Goal: Task Accomplishment & Management: Use online tool/utility

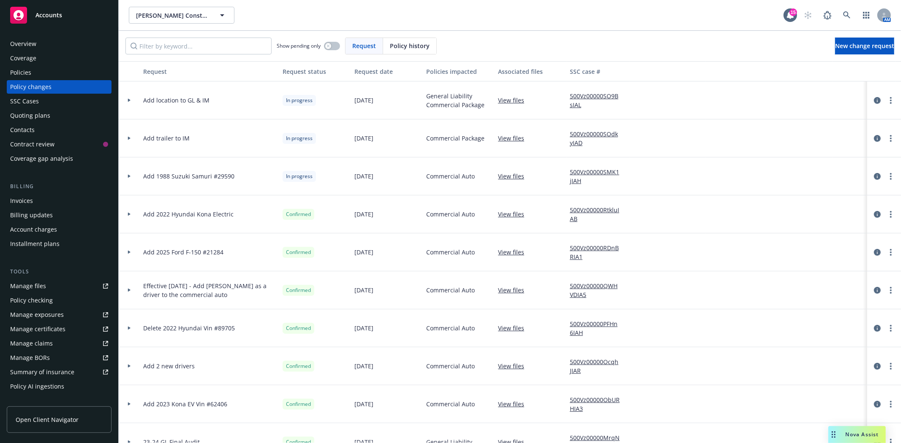
click at [62, 11] on div "Accounts" at bounding box center [59, 15] width 98 height 17
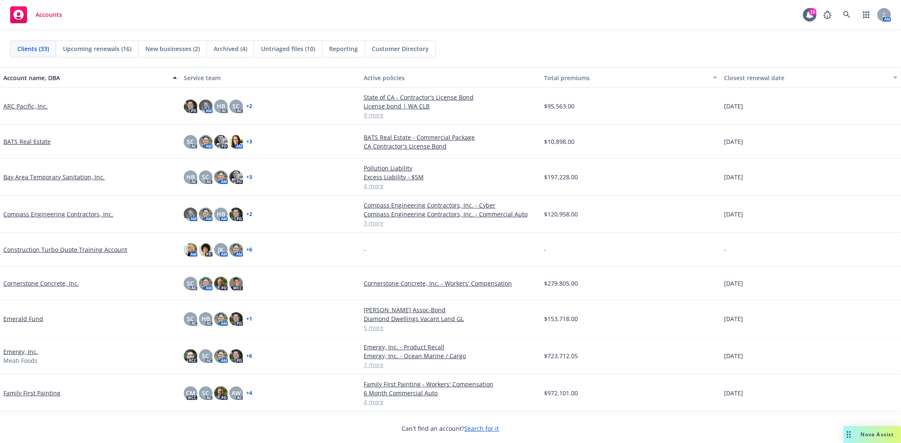
click at [172, 53] on div "New businesses (2)" at bounding box center [173, 49] width 68 height 16
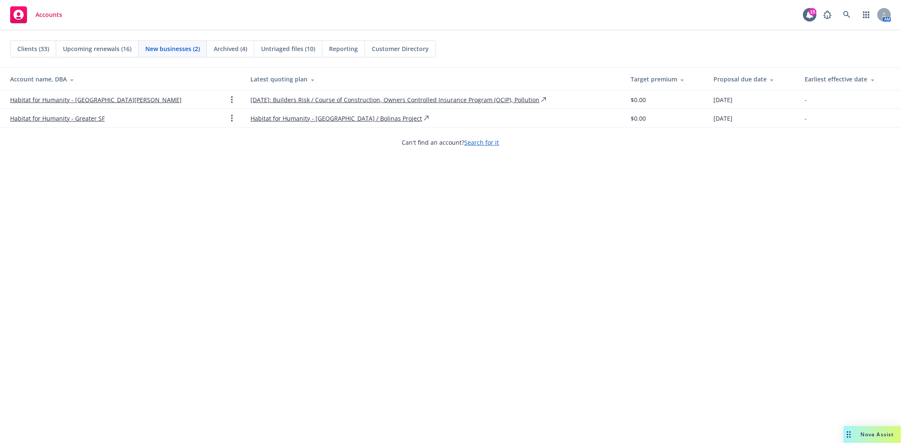
click at [100, 98] on link "Habitat for Humanity - [GEOGRAPHIC_DATA][PERSON_NAME]" at bounding box center [95, 99] width 171 height 9
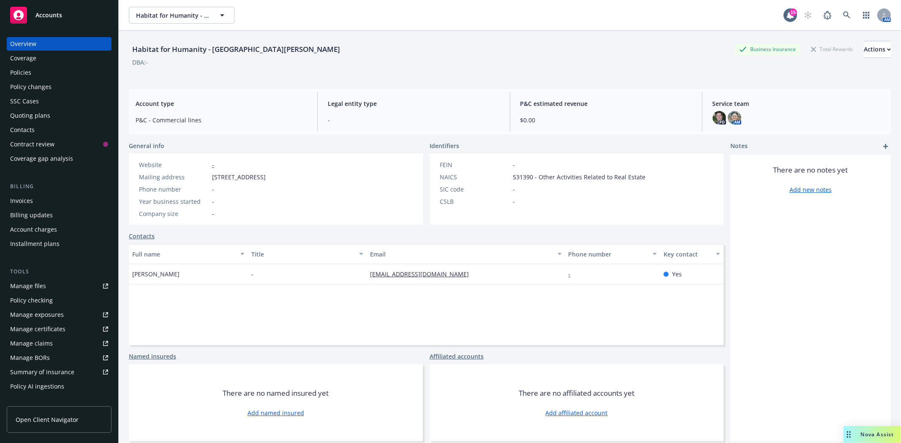
click at [27, 114] on div "Quoting plans" at bounding box center [30, 116] width 40 height 14
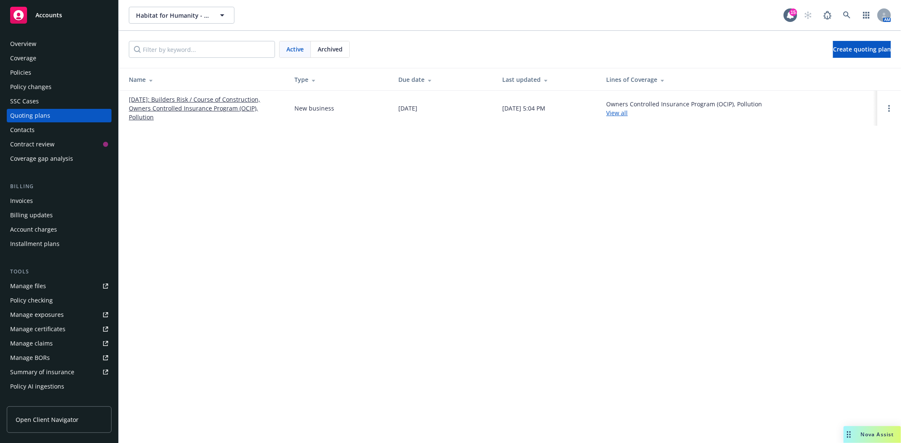
click at [201, 107] on link "[DATE]: Builders Risk / Course of Construction, Owners Controlled Insurance Pro…" at bounding box center [205, 108] width 152 height 27
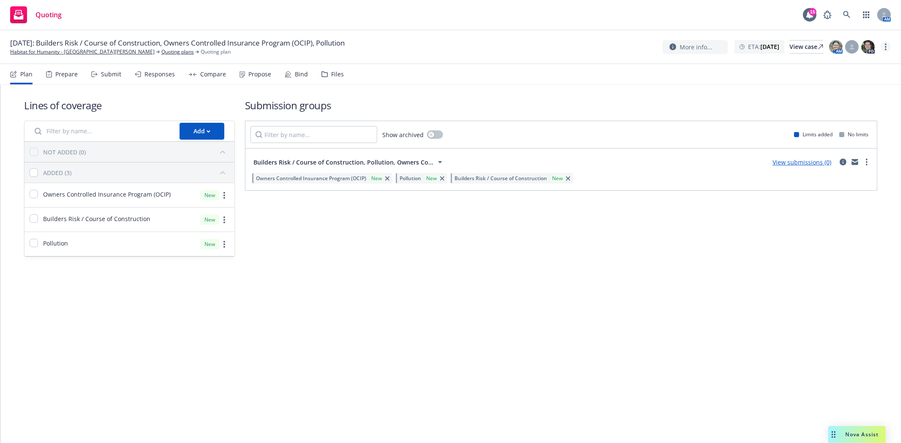
click at [883, 48] on link "more" at bounding box center [885, 47] width 10 height 10
click at [858, 79] on link "Rename quoting plan" at bounding box center [843, 81] width 94 height 17
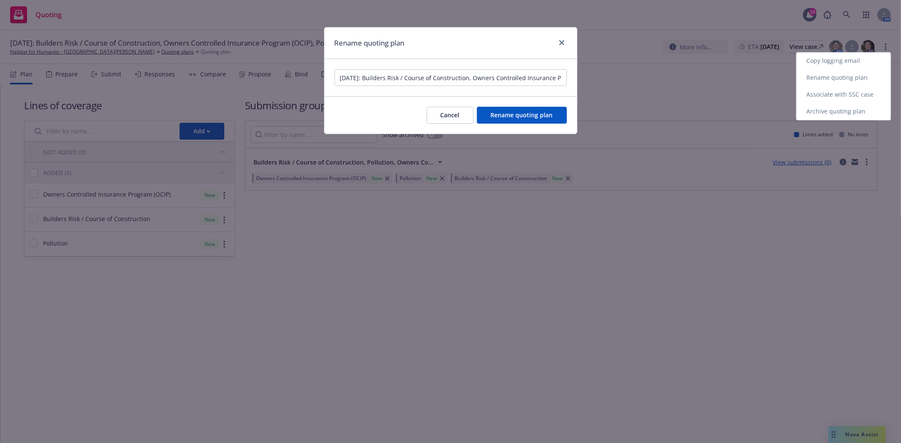
scroll to position [0, 73]
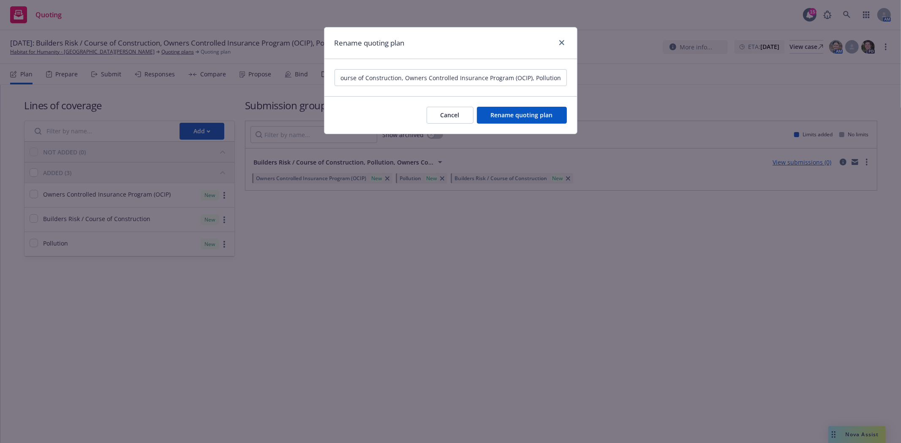
click at [410, 82] on input "[DATE]: Builders Risk / Course of Construction, Owners Controlled Insurance Pro…" at bounding box center [450, 77] width 232 height 17
drag, startPoint x: 375, startPoint y: 75, endPoint x: 198, endPoint y: 73, distance: 176.1
click at [198, 73] on div "Rename quoting plan [DATE]: Builders Risk / Course of Construction, Owners Cont…" at bounding box center [450, 221] width 901 height 443
click at [374, 78] on input "[DATE]: Builders Risk / Course of Construction, Owners Controlled Insurance Pro…" at bounding box center [450, 77] width 232 height 17
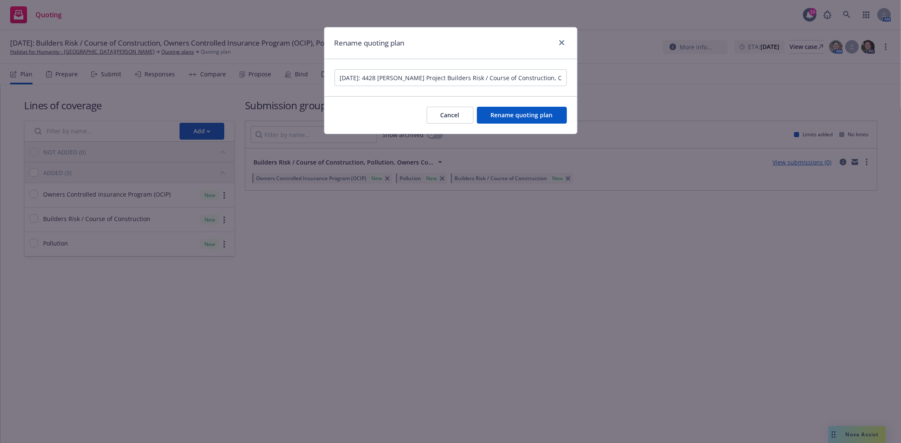
scroll to position [0, 131]
drag, startPoint x: 432, startPoint y: 79, endPoint x: 837, endPoint y: 77, distance: 404.5
click at [837, 77] on div "Rename quoting plan [DATE]: 4428 [PERSON_NAME] Project Builders Risk / Course o…" at bounding box center [450, 221] width 901 height 443
type input "[DATE]: 4428 [PERSON_NAME] Project"
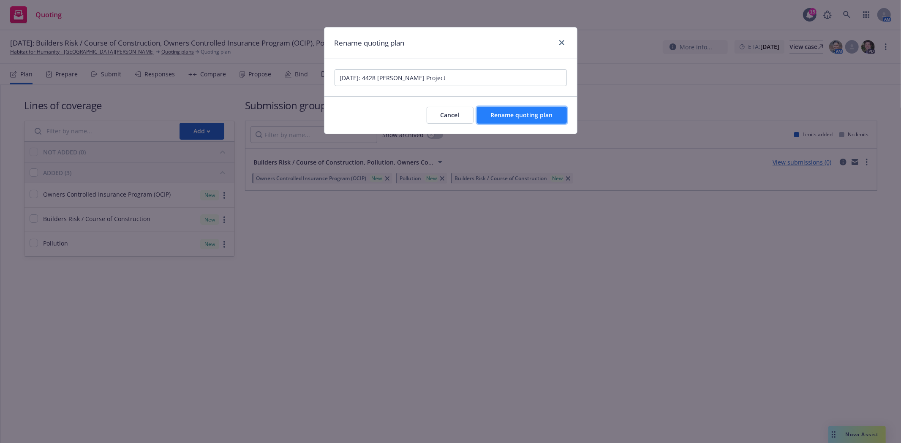
click at [522, 120] on button "Rename quoting plan" at bounding box center [522, 115] width 90 height 17
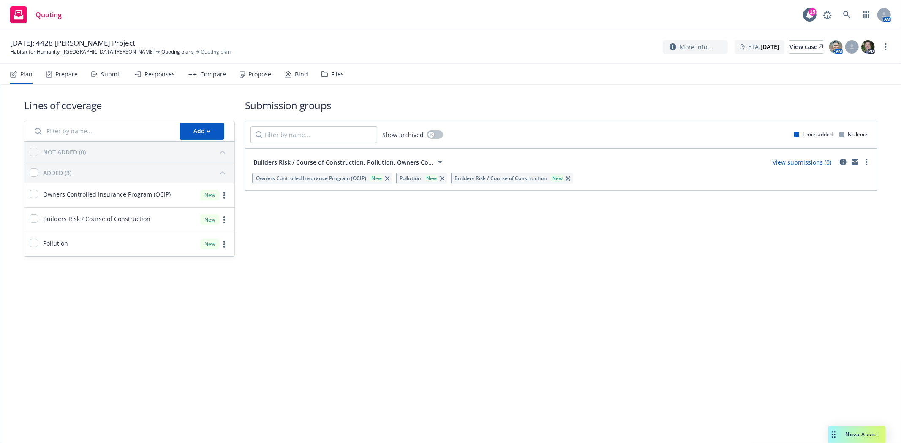
click at [416, 180] on span "Pollution" at bounding box center [410, 178] width 22 height 7
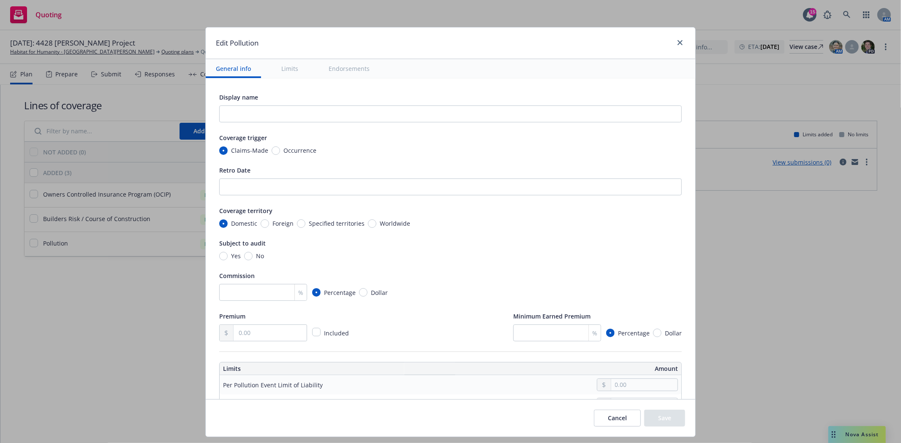
click at [595, 417] on button "Cancel" at bounding box center [617, 418] width 47 height 17
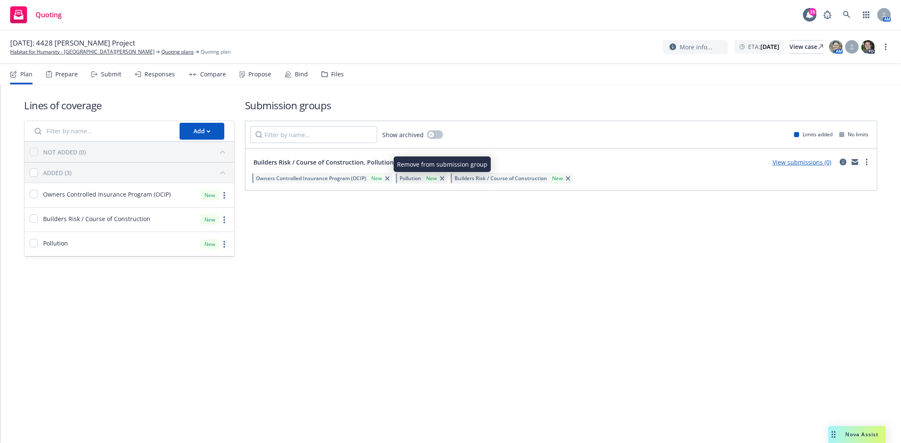
click at [440, 180] on icon "button" at bounding box center [442, 179] width 4 height 4
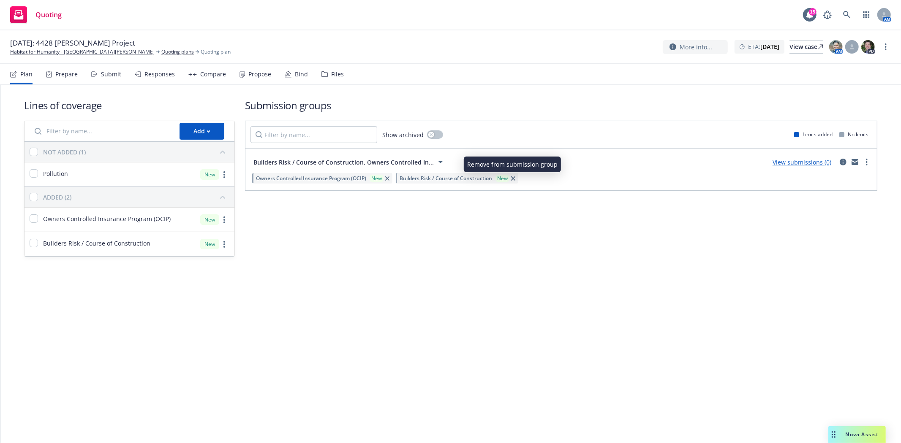
click at [513, 178] on icon "button" at bounding box center [513, 179] width 4 height 4
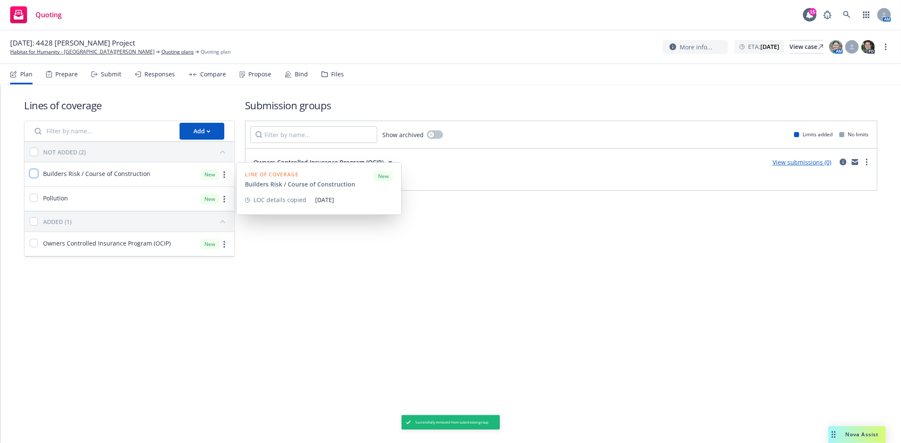
click at [33, 171] on input "checkbox" at bounding box center [34, 173] width 8 height 8
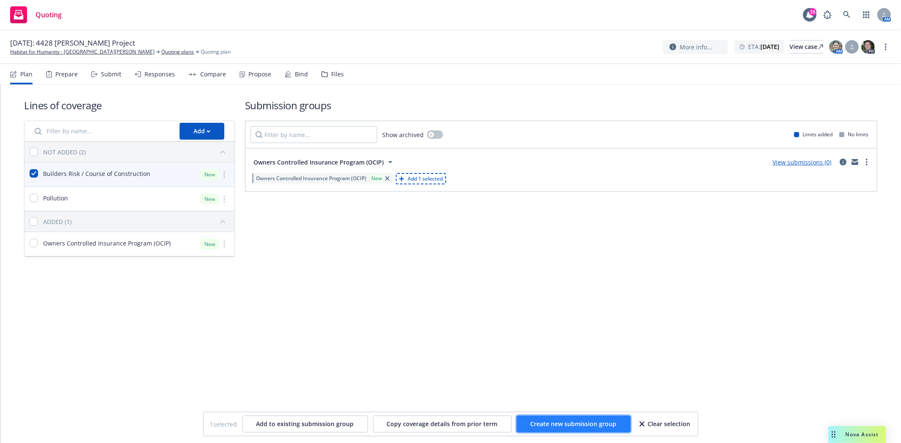
click at [539, 431] on button "Create new submission group" at bounding box center [573, 424] width 114 height 17
checkbox input "false"
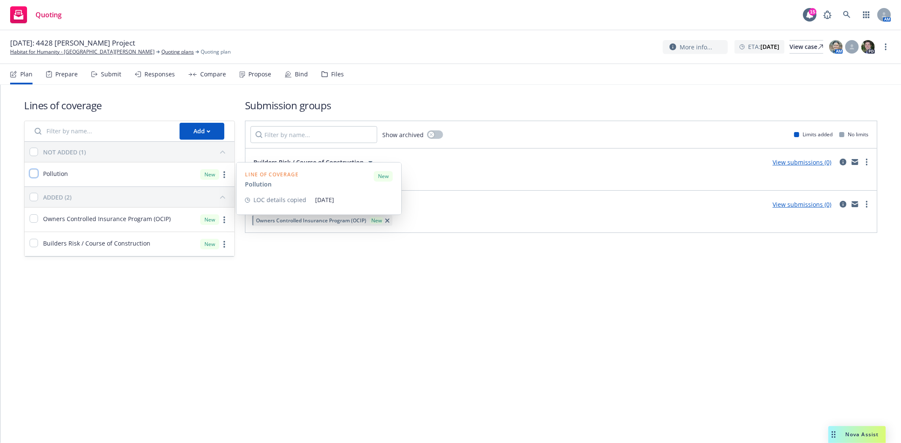
click at [33, 174] on input "checkbox" at bounding box center [34, 173] width 8 height 8
checkbox input "true"
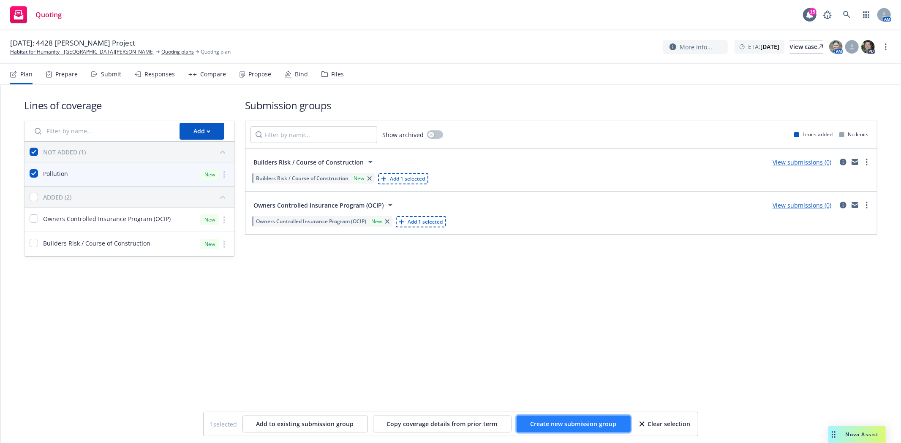
click at [566, 424] on span "Create new submission group" at bounding box center [573, 424] width 86 height 8
checkbox input "false"
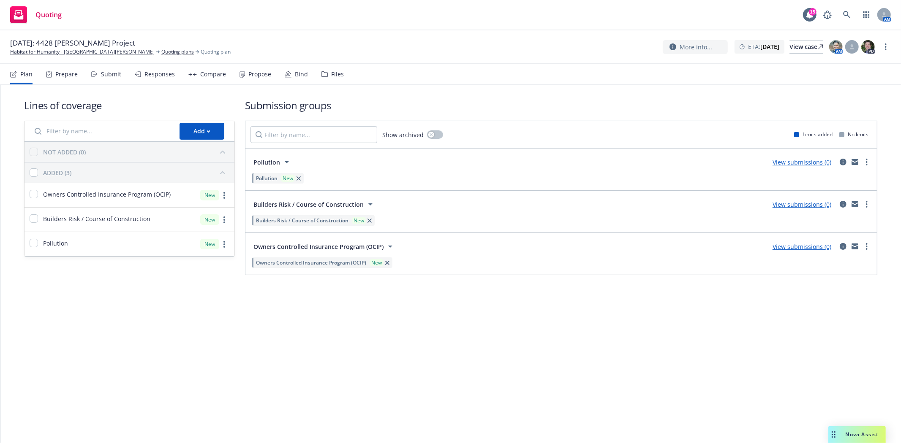
click at [260, 177] on span "Pollution" at bounding box center [267, 178] width 22 height 7
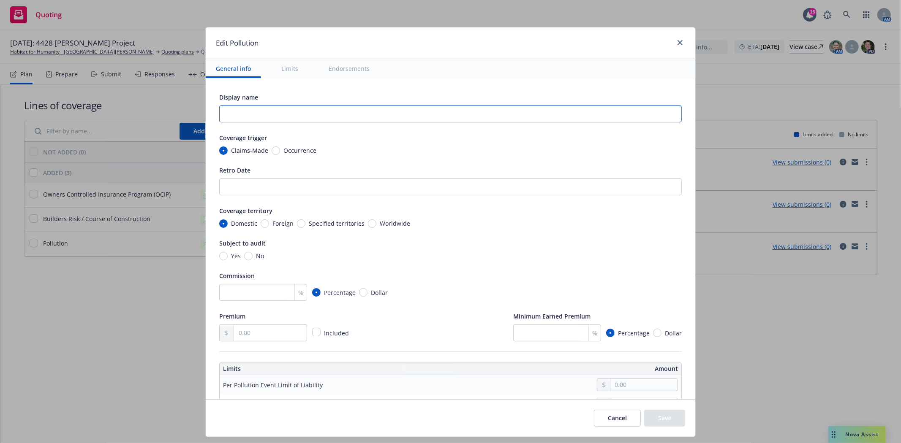
click at [284, 117] on input "text" at bounding box center [450, 114] width 462 height 17
type input "Wrap-Up Pollution Liability"
click at [255, 292] on input "number" at bounding box center [263, 292] width 88 height 17
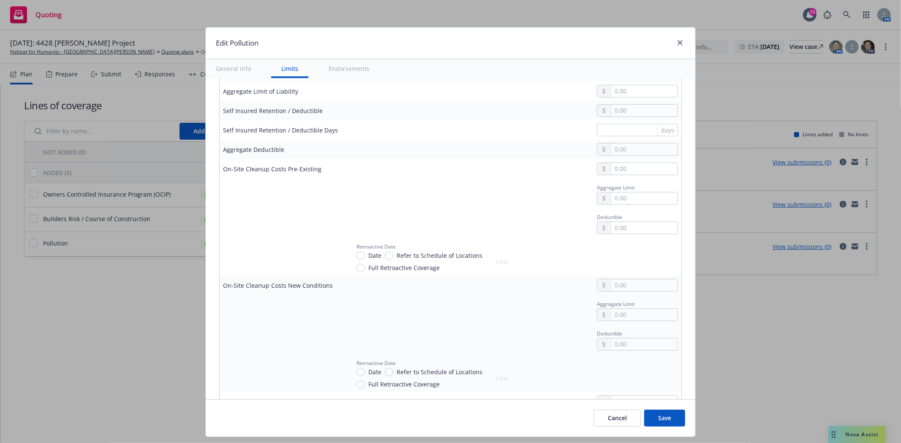
scroll to position [328, 0]
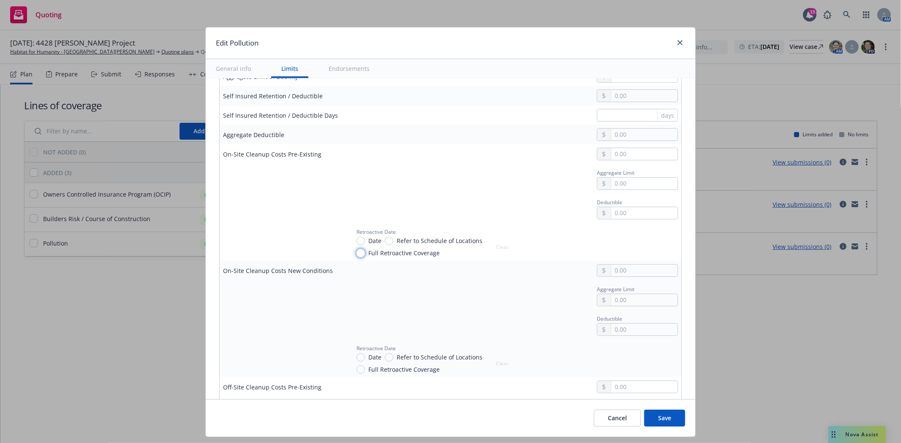
click at [357, 256] on input "Full Retroactive Coverage" at bounding box center [360, 253] width 8 height 8
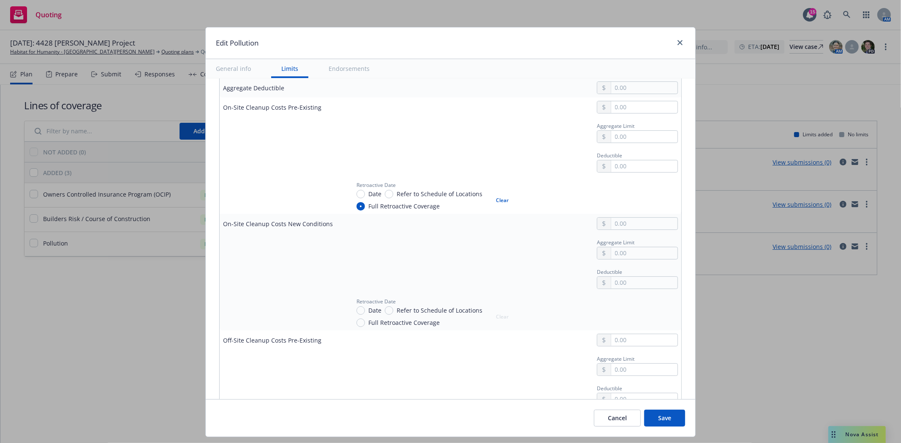
click at [491, 205] on button "Clear" at bounding box center [502, 200] width 23 height 12
radio input "false"
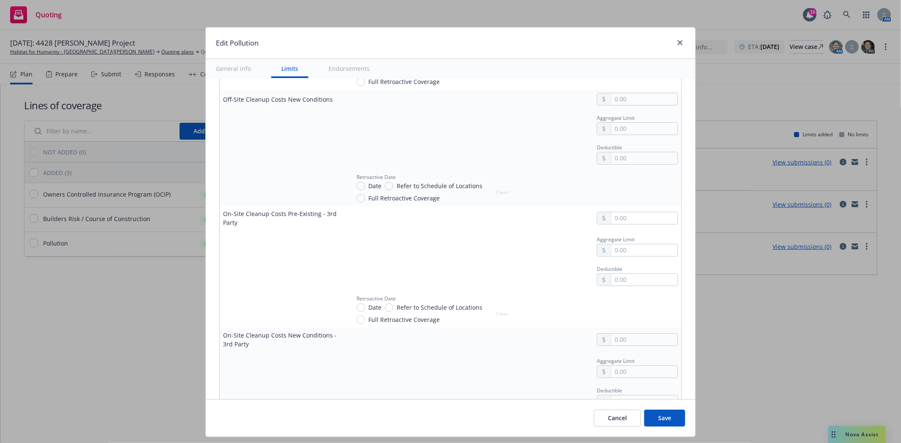
scroll to position [797, 0]
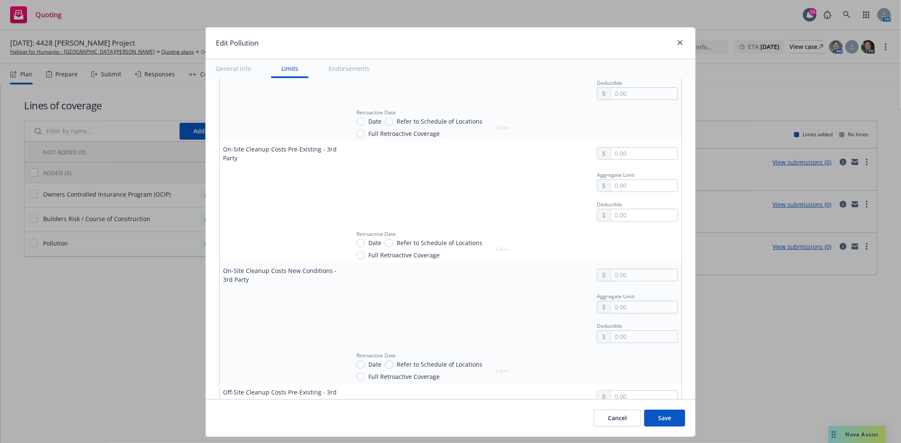
click at [651, 424] on button "Save" at bounding box center [664, 418] width 41 height 17
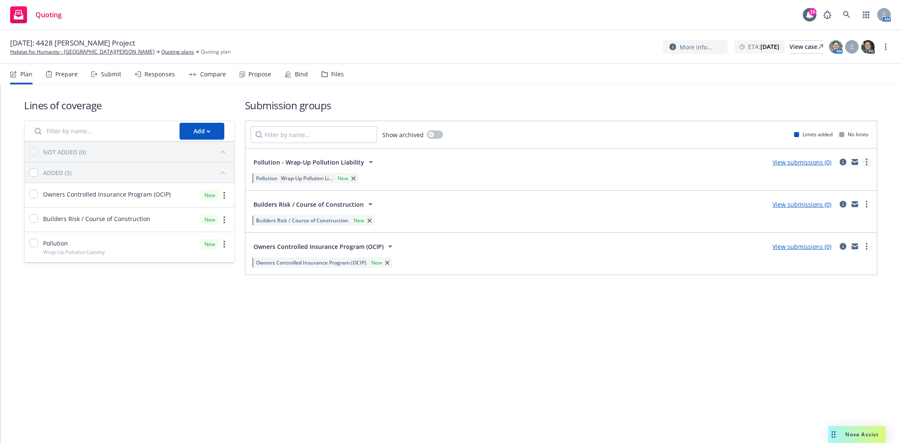
click at [867, 161] on circle "more" at bounding box center [867, 162] width 2 height 2
click at [806, 237] on span "Add market to approach" at bounding box center [826, 233] width 89 height 8
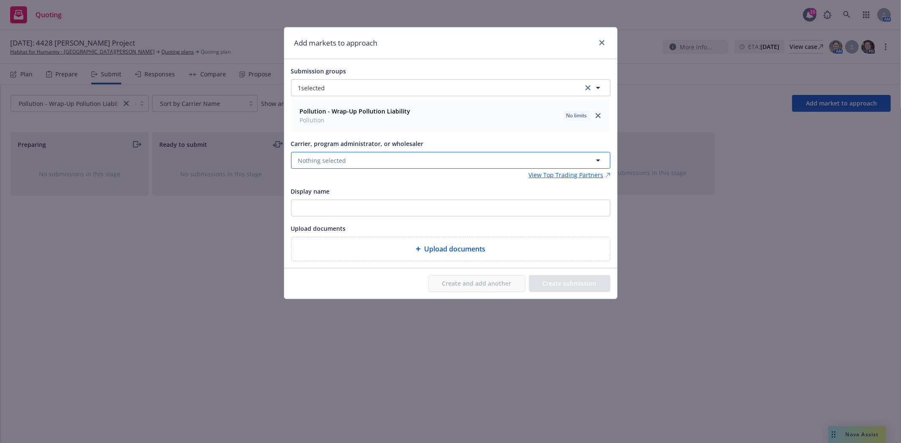
click at [405, 159] on button "Nothing selected" at bounding box center [450, 160] width 319 height 17
type input "s"
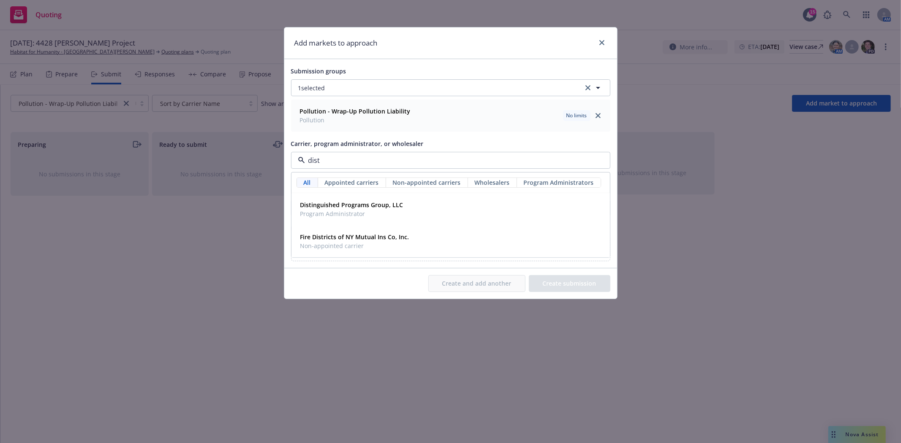
type input "disti"
click at [362, 206] on strong "Distinguished Programs Group, LLC" at bounding box center [351, 205] width 103 height 8
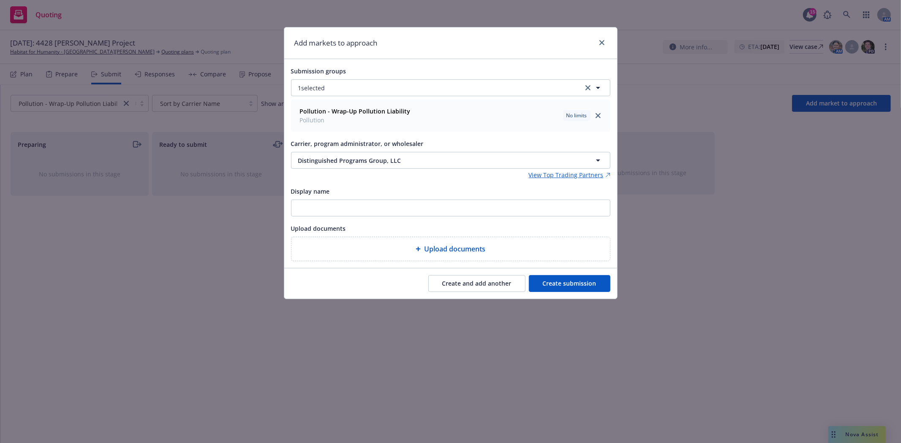
click at [562, 282] on button "Create submission" at bounding box center [569, 283] width 81 height 17
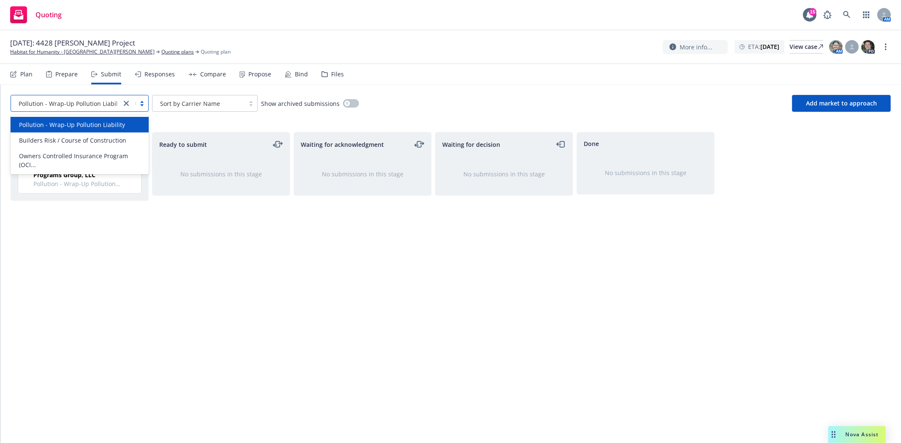
click at [128, 104] on icon "close" at bounding box center [126, 103] width 5 height 5
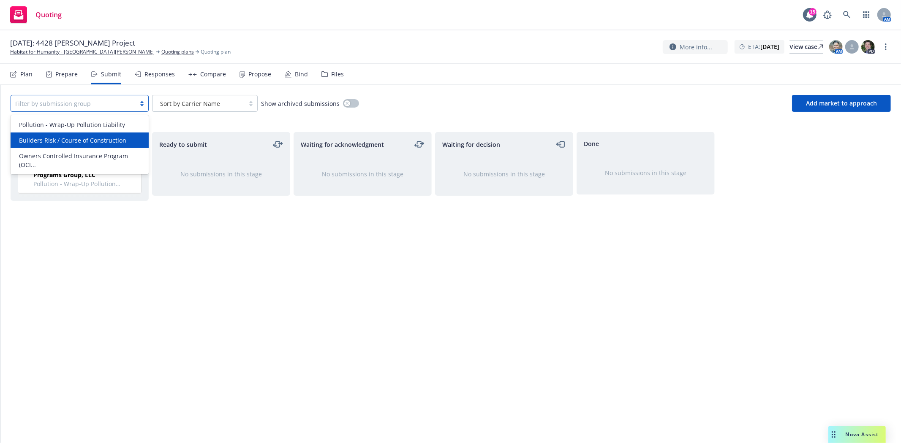
click at [108, 145] on div "Builders Risk / Course of Construction" at bounding box center [80, 141] width 138 height 16
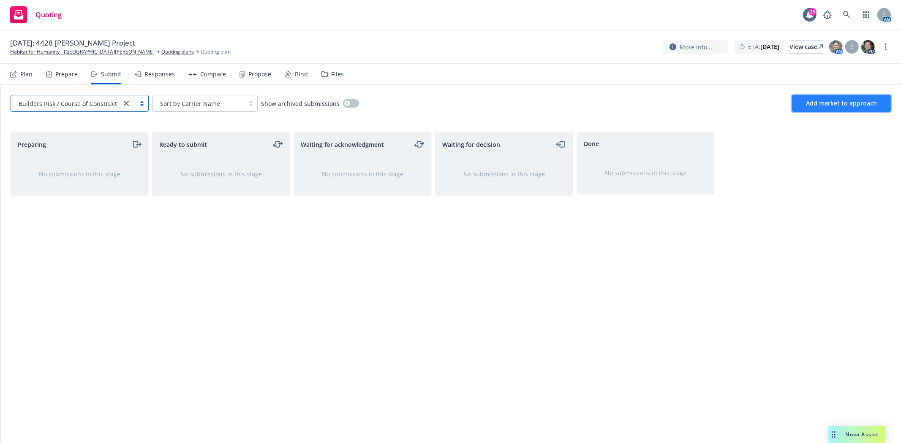
click at [820, 98] on button "Add market to approach" at bounding box center [841, 103] width 99 height 17
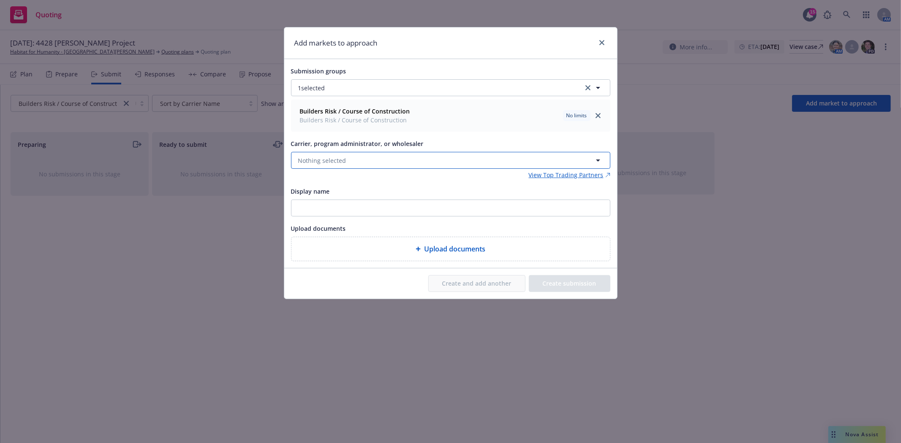
click at [313, 158] on span "Nothing selected" at bounding box center [322, 160] width 48 height 9
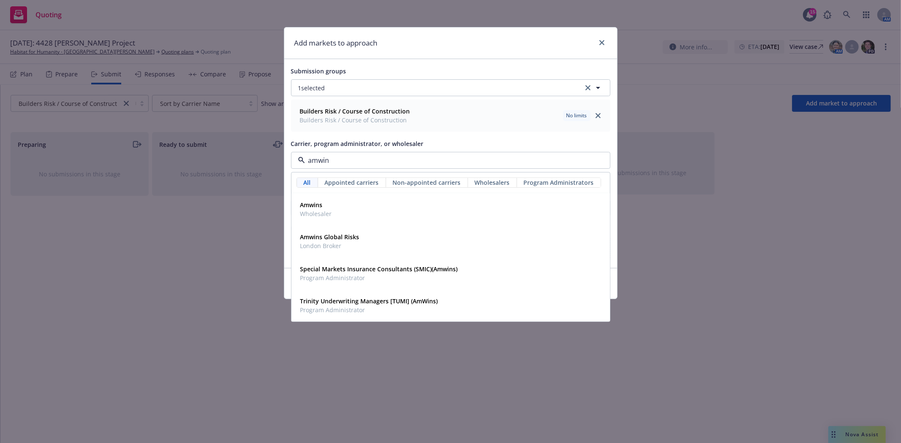
type input "amwins"
click at [318, 205] on strong "Amwins" at bounding box center [311, 205] width 22 height 8
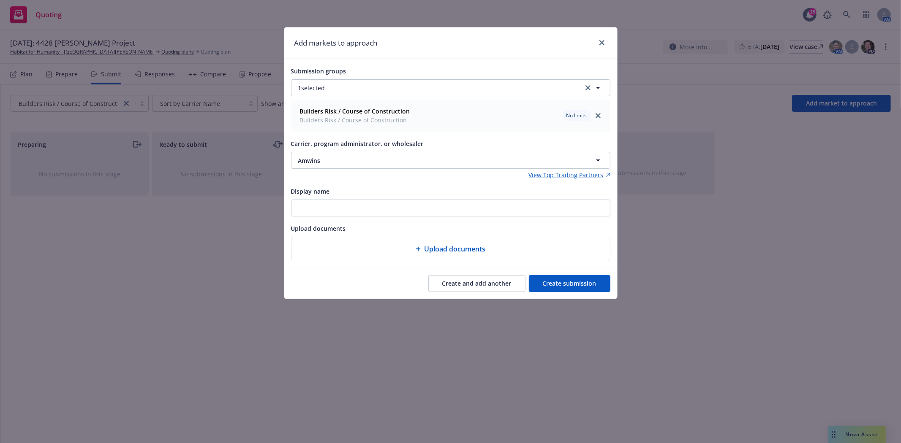
click at [563, 280] on button "Create submission" at bounding box center [569, 283] width 81 height 17
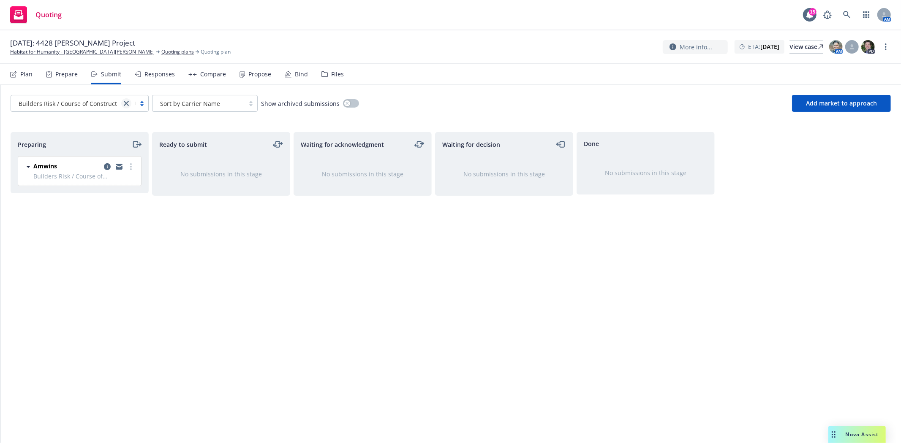
click at [128, 104] on icon "close" at bounding box center [126, 103] width 5 height 5
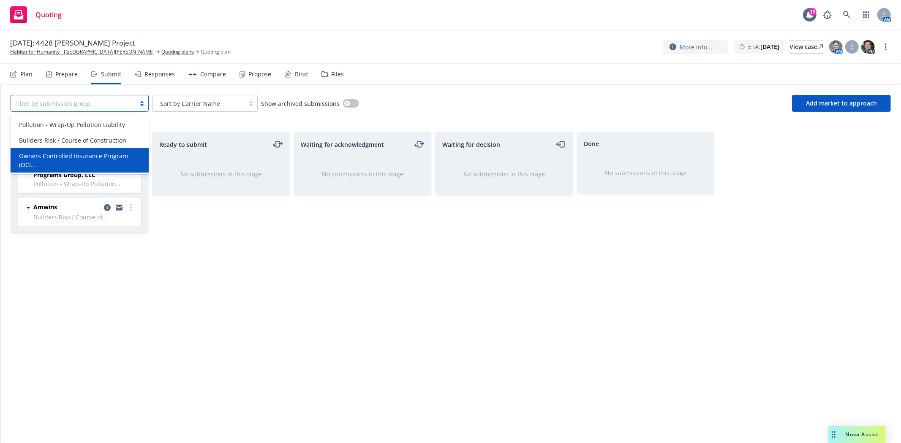
click at [101, 158] on span "Owners Controlled Insurance Program (OCI..." at bounding box center [81, 161] width 125 height 18
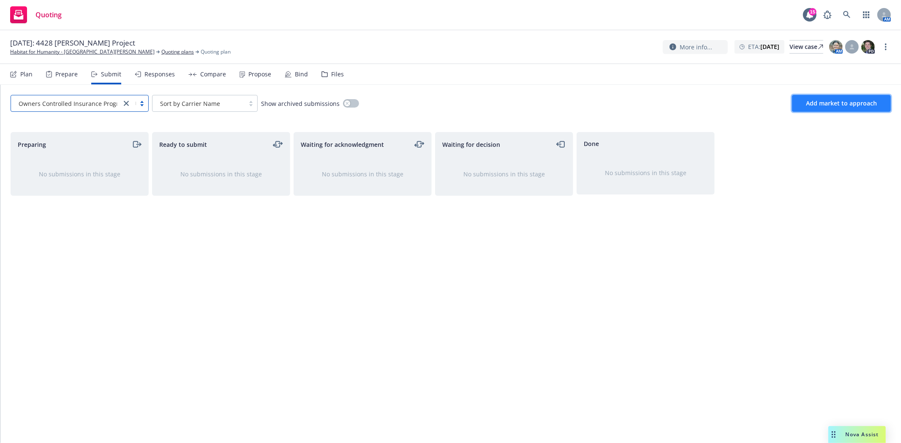
click at [833, 106] on span "Add market to approach" at bounding box center [841, 103] width 71 height 8
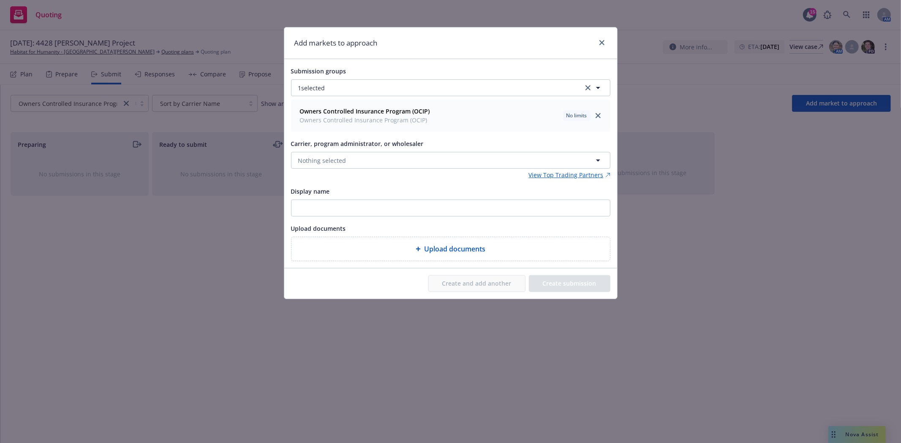
click at [344, 152] on div "Carrier, program administrator, or wholesaler Nothing selected" at bounding box center [450, 154] width 319 height 30
click at [339, 158] on span "Nothing selected" at bounding box center [322, 160] width 48 height 9
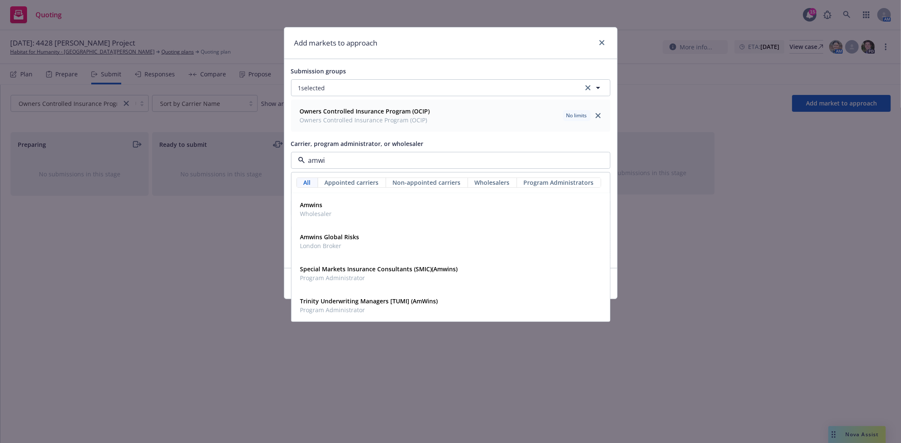
type input "amwin"
click at [351, 219] on div "Amwins Wholesaler" at bounding box center [450, 209] width 307 height 21
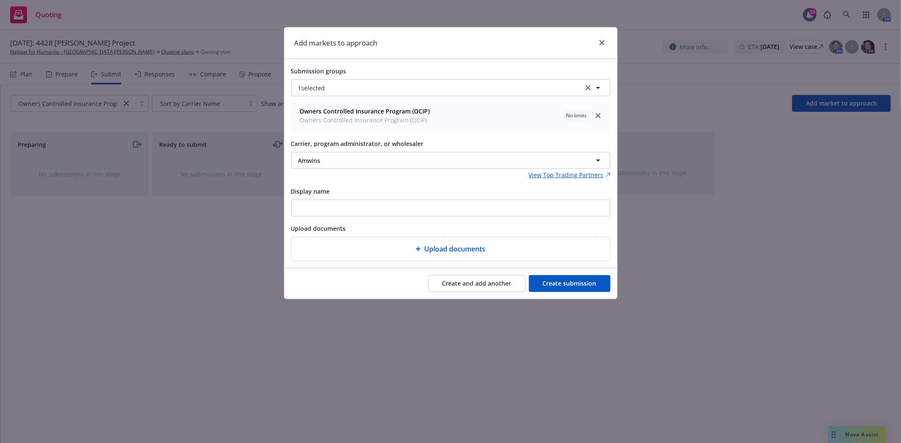
click at [566, 284] on button "Create submission" at bounding box center [569, 283] width 81 height 17
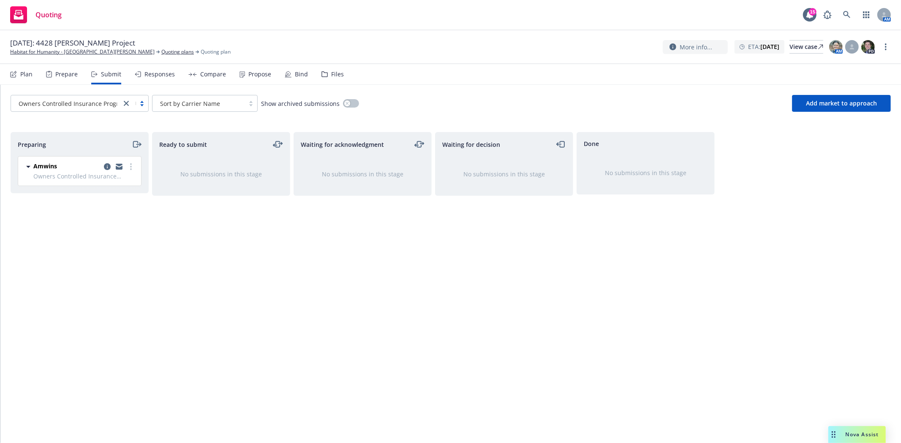
click at [128, 107] on link "close" at bounding box center [126, 103] width 10 height 10
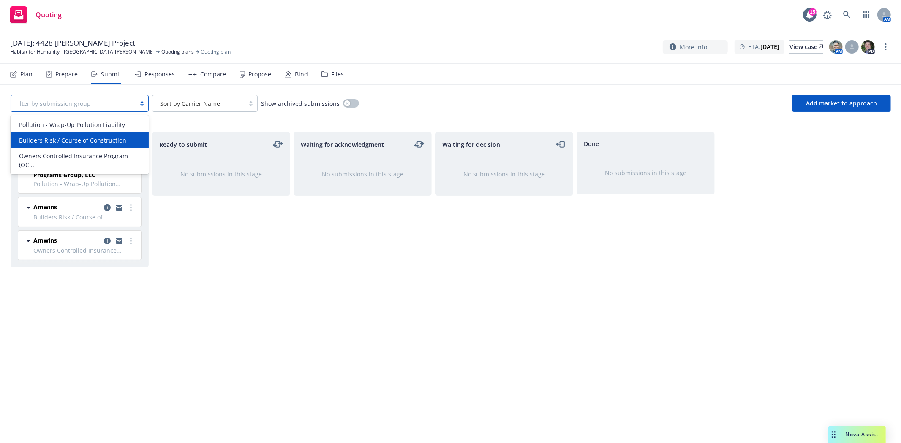
click at [251, 361] on div "Ready to submit No submissions in this stage" at bounding box center [221, 278] width 138 height 293
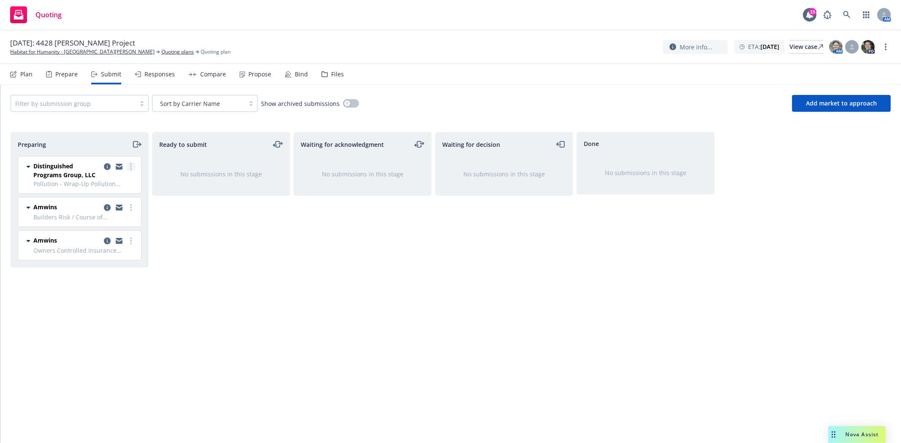
click at [132, 167] on link "more" at bounding box center [131, 167] width 10 height 10
click at [108, 239] on link "Add accepted decision" at bounding box center [93, 235] width 84 height 17
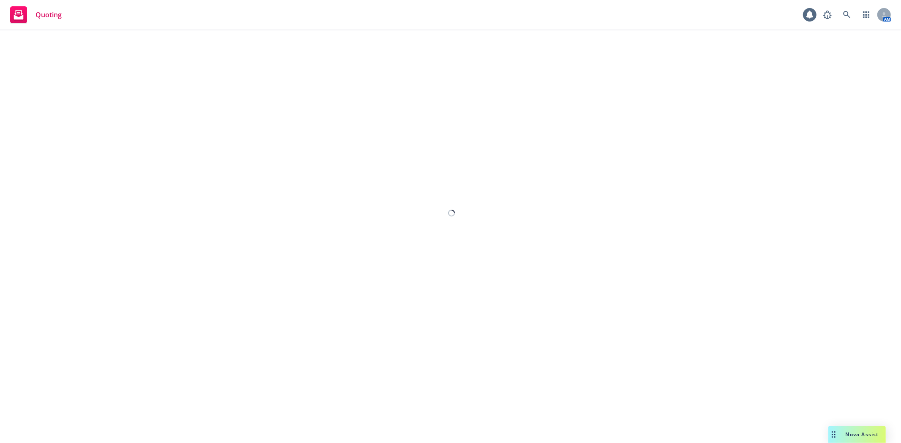
select select "12"
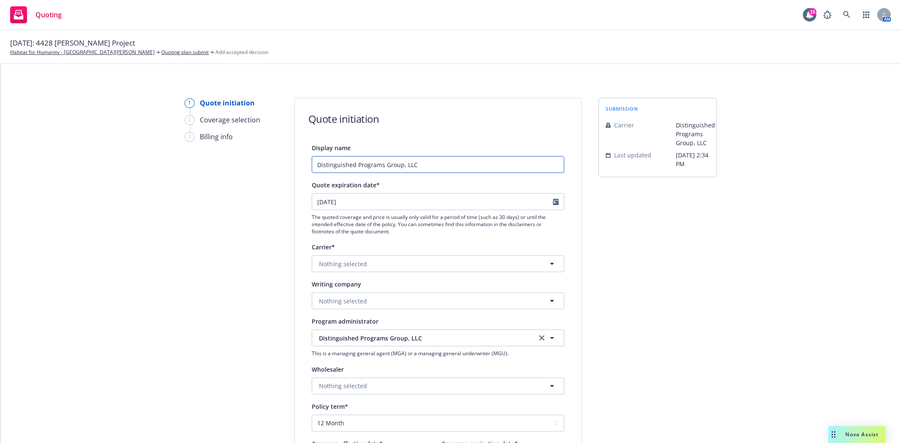
click at [448, 162] on input "Distinguished Programs Group, LLC" at bounding box center [438, 164] width 253 height 17
type input "Distinguished Programs Group, LLC - $3M Option"
click at [409, 262] on button "Nothing selected" at bounding box center [438, 263] width 253 height 17
type input "sirius"
click at [362, 315] on span "Non-appointed carrier" at bounding box center [353, 317] width 64 height 9
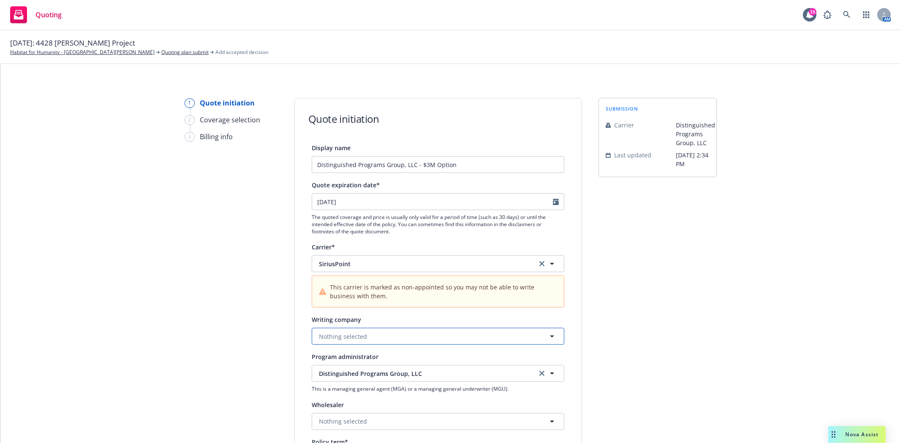
click at [361, 341] on span "Nothing selected" at bounding box center [343, 336] width 48 height 9
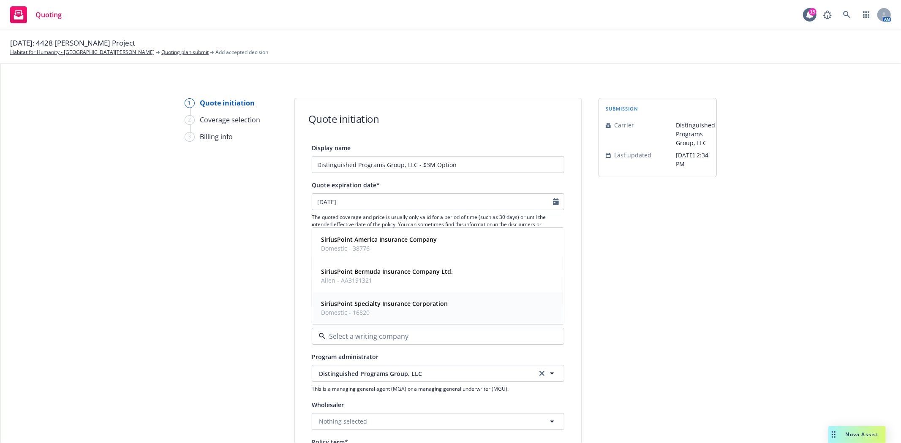
click at [355, 313] on span "Domestic - 16820" at bounding box center [384, 313] width 127 height 9
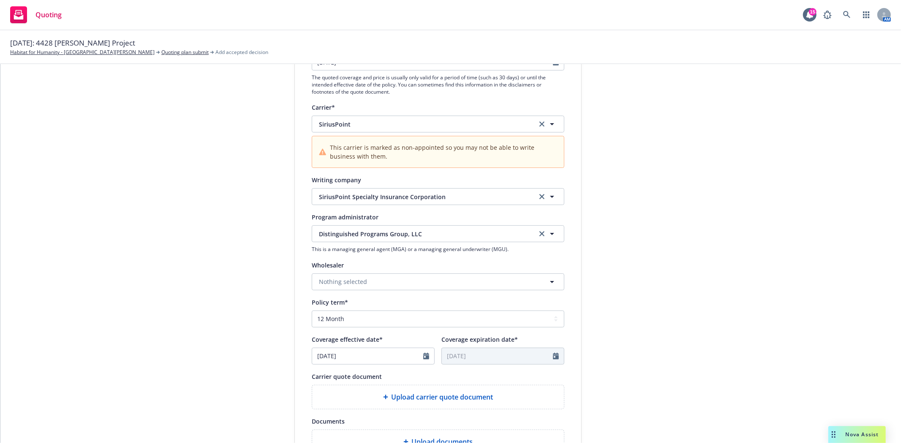
scroll to position [141, 0]
click at [367, 316] on select "Select policy term 12 Month 6 Month 4 Month 3 Month 2 Month 1 Month 36 Month (3…" at bounding box center [438, 318] width 253 height 17
select select "other"
click at [312, 310] on select "Select policy term 12 Month 6 Month 4 Month 3 Month 2 Month 1 Month 36 Month (3…" at bounding box center [438, 318] width 253 height 17
click at [426, 355] on div at bounding box center [428, 356] width 11 height 16
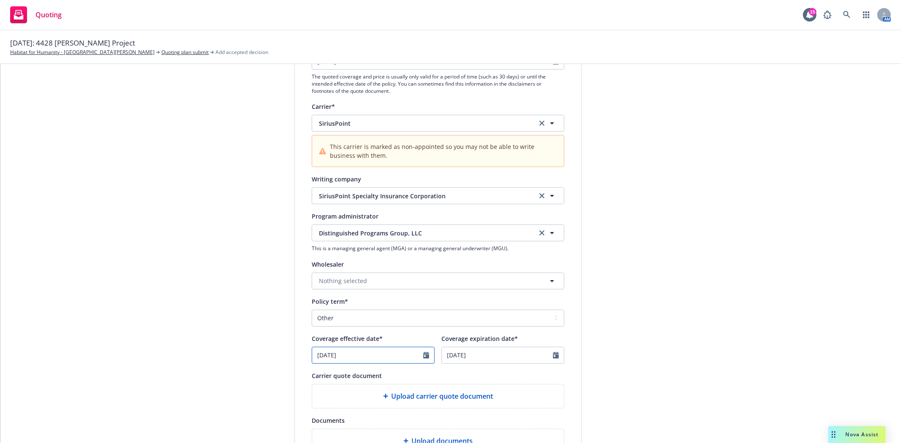
click at [423, 357] on icon "Calendar" at bounding box center [426, 355] width 6 height 7
select select "9"
click at [333, 275] on span "1" at bounding box center [336, 272] width 13 height 11
type input "[DATE]"
click at [553, 357] on icon "Calendar" at bounding box center [556, 355] width 6 height 7
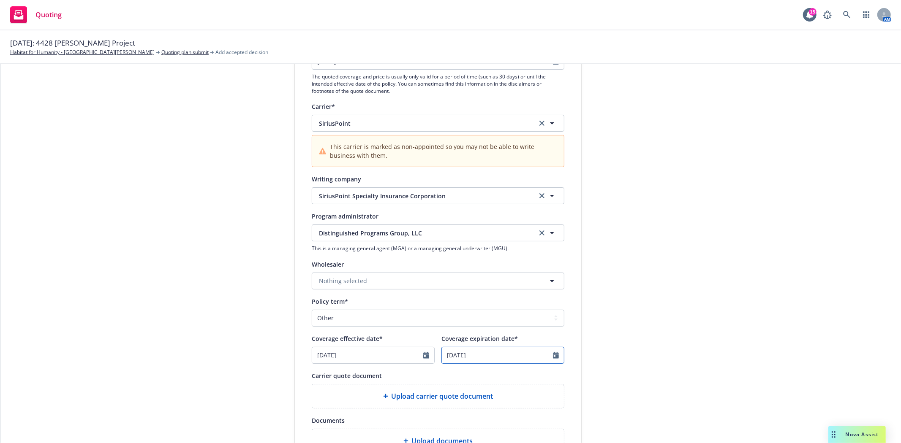
select select "9"
type input "2027"
click at [519, 241] on input "2027" at bounding box center [513, 243] width 27 height 9
click at [493, 242] on icon at bounding box center [494, 241] width 3 height 2
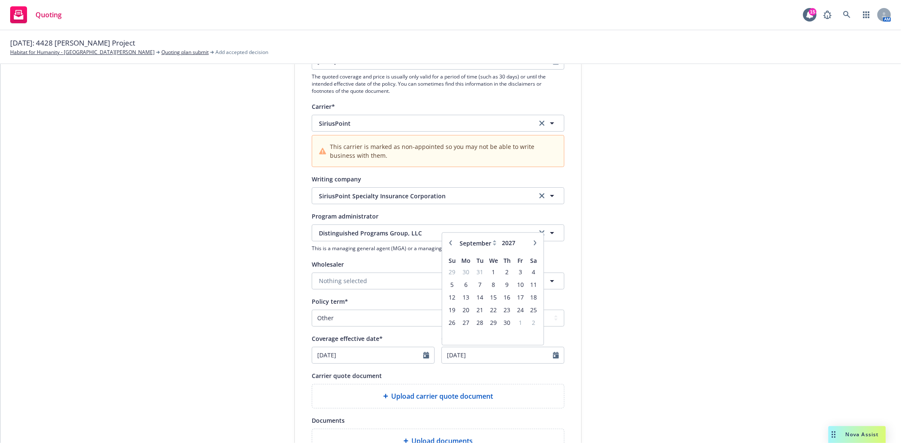
click at [493, 245] on icon at bounding box center [494, 245] width 3 height 2
click at [493, 242] on icon at bounding box center [494, 241] width 3 height 2
click at [500, 242] on input "2027" at bounding box center [513, 243] width 27 height 9
click at [494, 242] on select "January February March April May June July August September October November De…" at bounding box center [478, 243] width 42 height 10
select select "10"
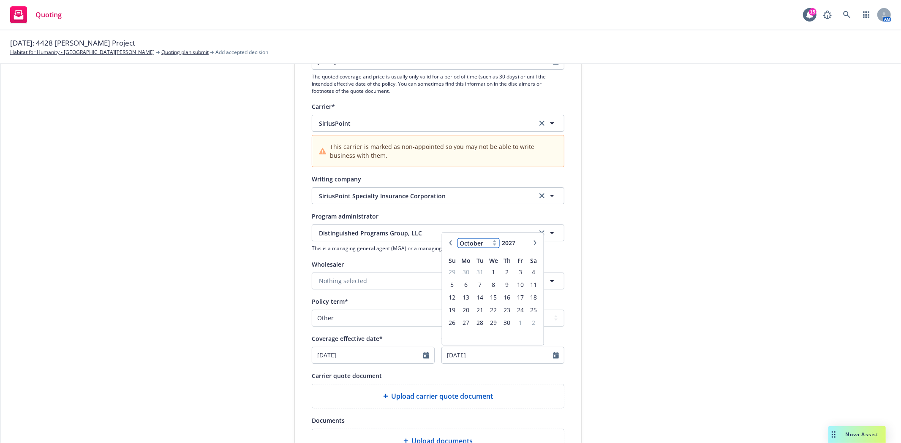
click at [457, 239] on select "January February March April May June July August September October November De…" at bounding box center [478, 243] width 42 height 10
click at [518, 274] on span "1" at bounding box center [519, 272] width 11 height 11
type input "[DATE]"
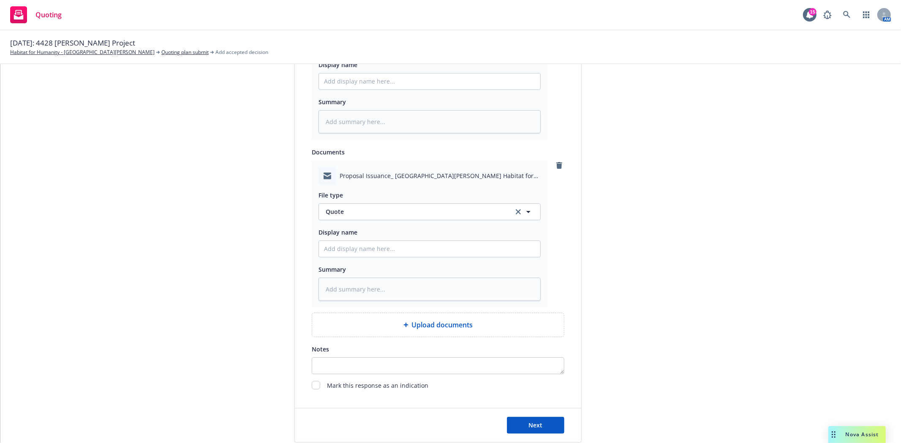
scroll to position [588, 0]
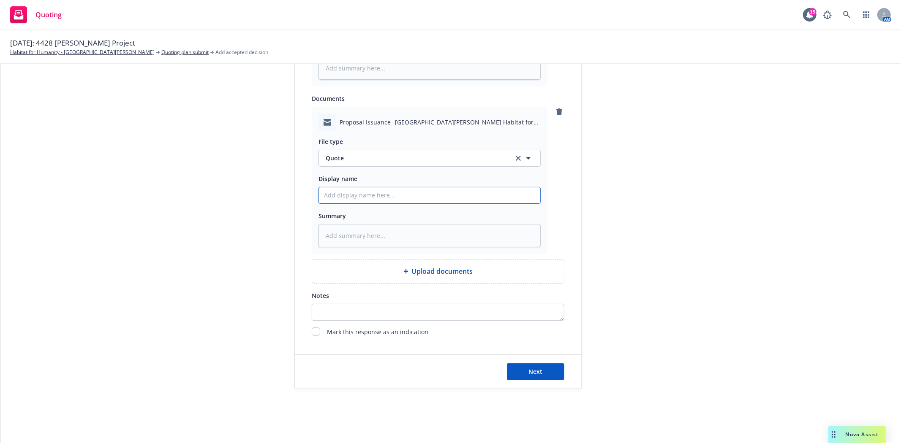
click at [412, 201] on input "Display name" at bounding box center [429, 195] width 221 height 16
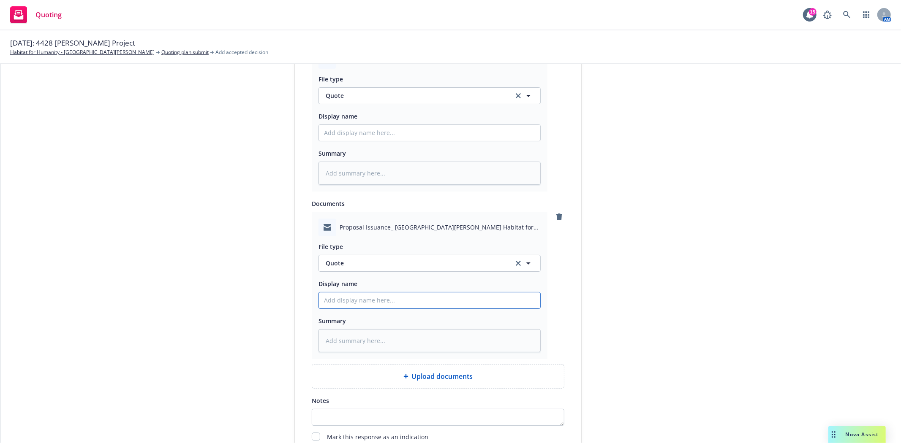
scroll to position [353, 0]
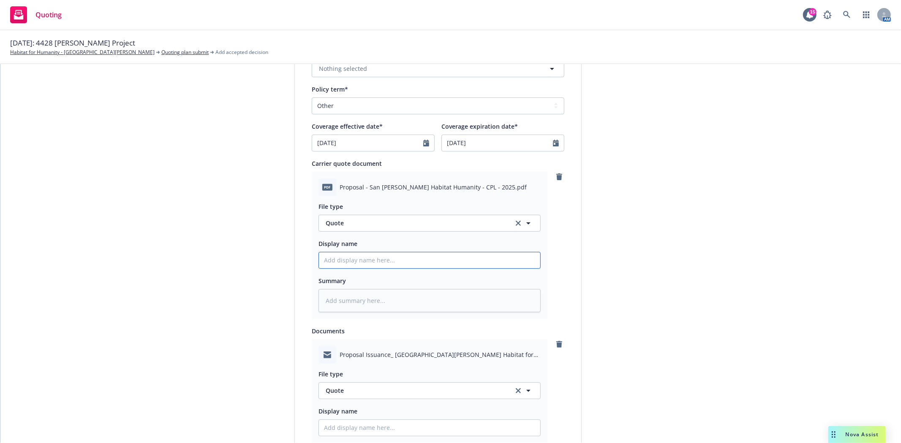
click at [337, 256] on input "Display name" at bounding box center [429, 261] width 221 height 16
type textarea "x"
type input "$"
type textarea "x"
type input "$3"
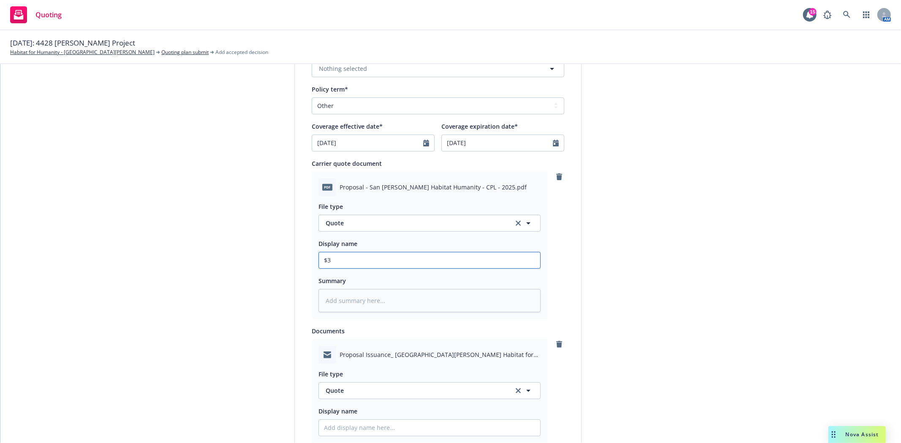
type textarea "x"
type input "$3M"
type textarea "x"
type input "$3M"
type textarea "x"
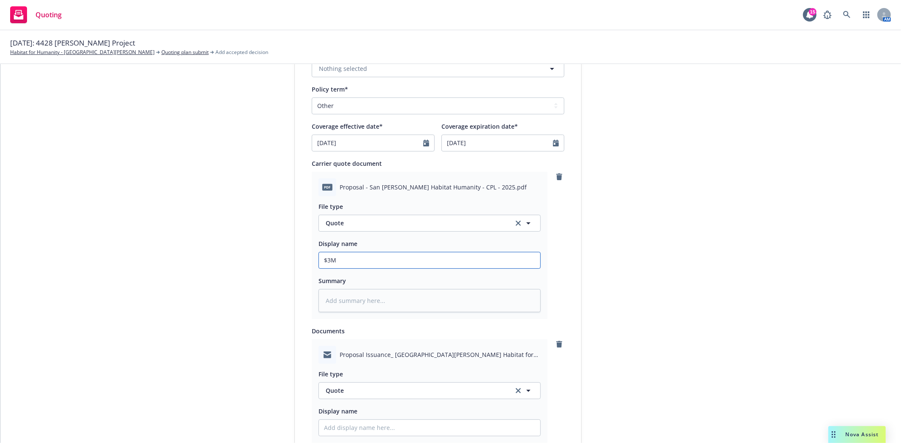
type input "$3M &"
type textarea "x"
type input "$3M &"
type textarea "x"
type input "$3M & $"
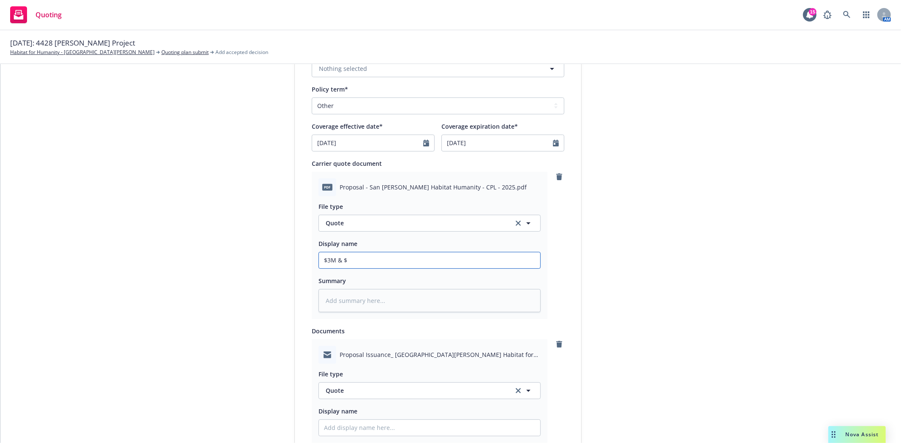
type textarea "x"
type input "$3M & $5"
type textarea "x"
type input "$3M & $5M"
type textarea "x"
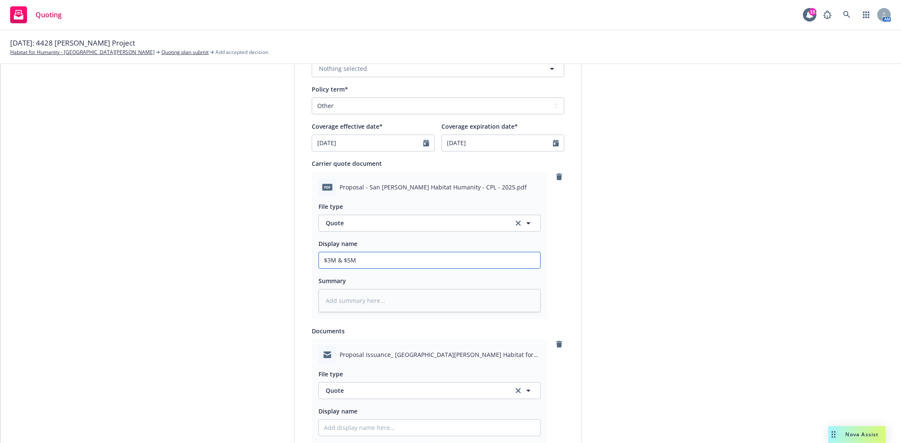
type input "$3M & $5M"
type textarea "x"
type input "$3M & $5M W"
type textarea "x"
type input "$3M & $5M Wr"
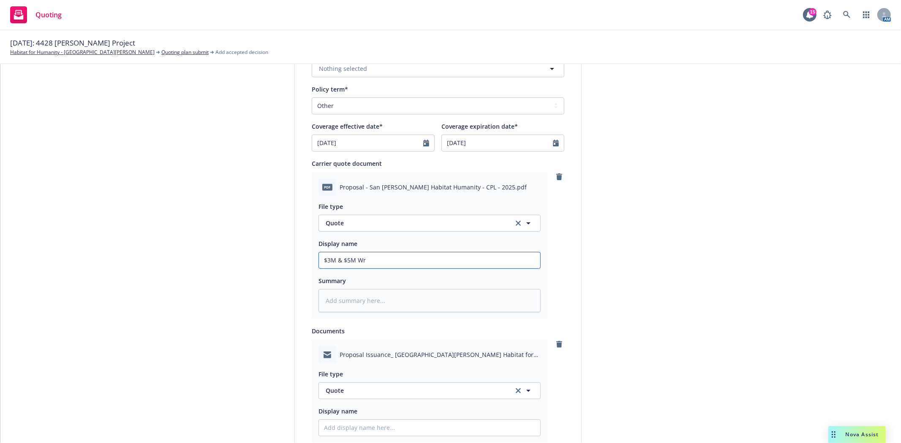
type textarea "x"
type input "$3M & $5M Wra"
type textarea "x"
type input "$3M & $5M Wrap"
type textarea "x"
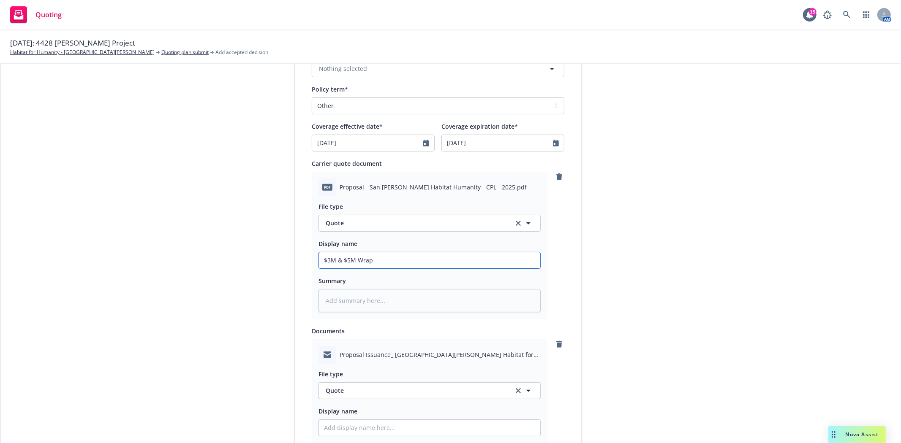
type input "$3M & $5M Wrap-"
type textarea "x"
type input "$3M & $5M Wrap-U"
type textarea "x"
type input "$3M & $5M Wrap-Up"
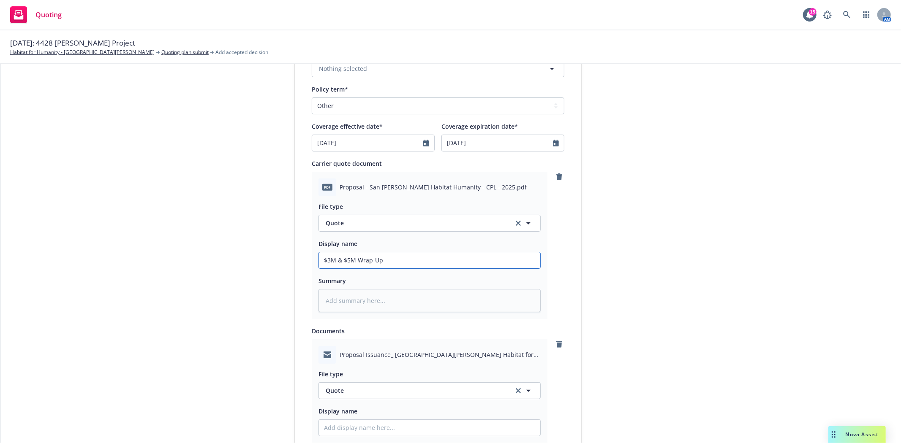
type textarea "x"
type input "$3M & $5M Wrap-Up"
type textarea "x"
type input "$3M & $5M Wrap-Up P"
type textarea "x"
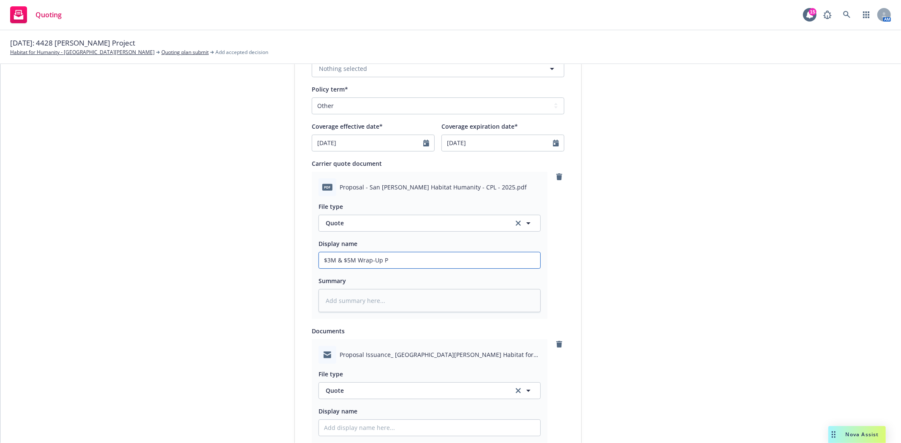
type input "$3M & $5M Wrap-Up Po"
type textarea "x"
type input "$3M & $5M Wrap-Up Pol"
type textarea "x"
type input "$3M & $5M Wrap-Up Poll"
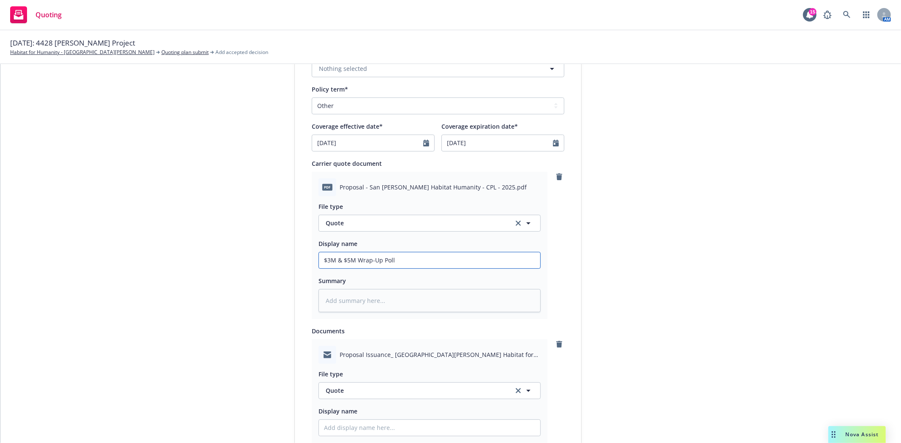
type textarea "x"
type input "$3M & $5M Wrap-Up Pollu"
type textarea "x"
type input "$3M & $5M Wrap-Up Pollut"
type textarea "x"
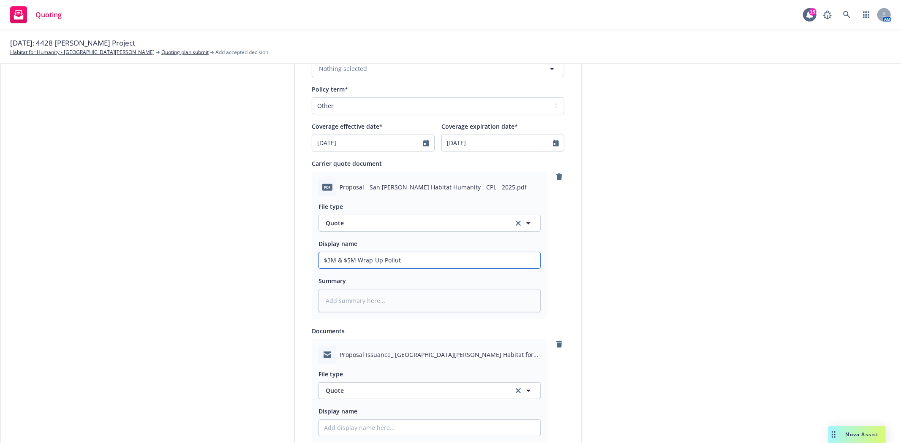
type input "$3M & $5M Wrap-Up Polluti"
type textarea "x"
type input "$3M & $5M Wrap-Up Pollutio"
type textarea "x"
type input "$3M & $5M Wrap-Up Pollution"
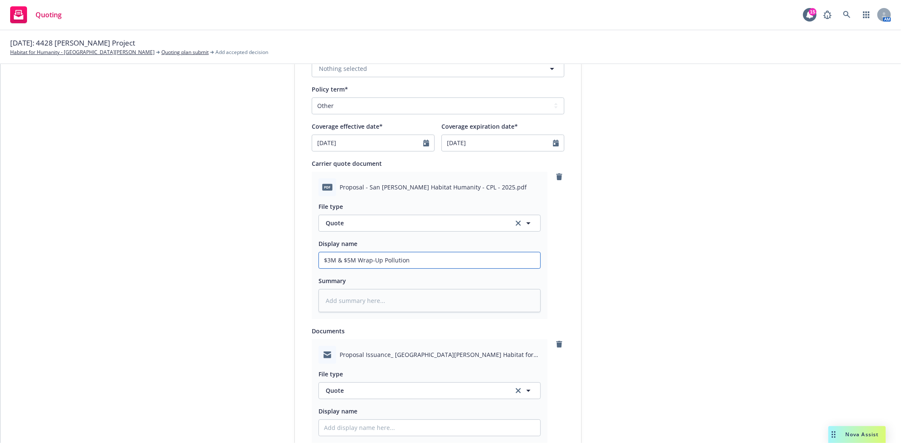
type textarea "x"
type input "$3M & $5M Wrap-Up Pollution"
type textarea "x"
type input "$3M & $5M Wrap-Up Pollution o"
type textarea "x"
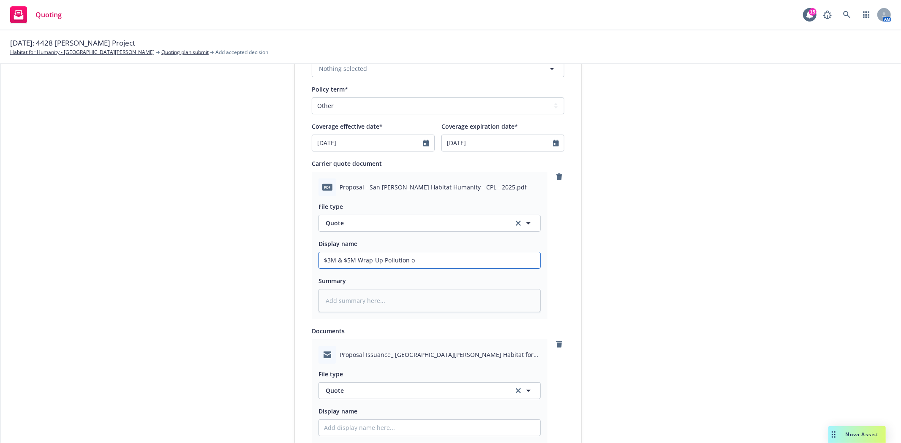
type input "$3M & $5M Wrap-Up Pollution op"
type textarea "x"
type input "$3M & $5M Wrap-Up Pollution opt"
type textarea "x"
type input "$3M & $5M Wrap-Up Pollution opti"
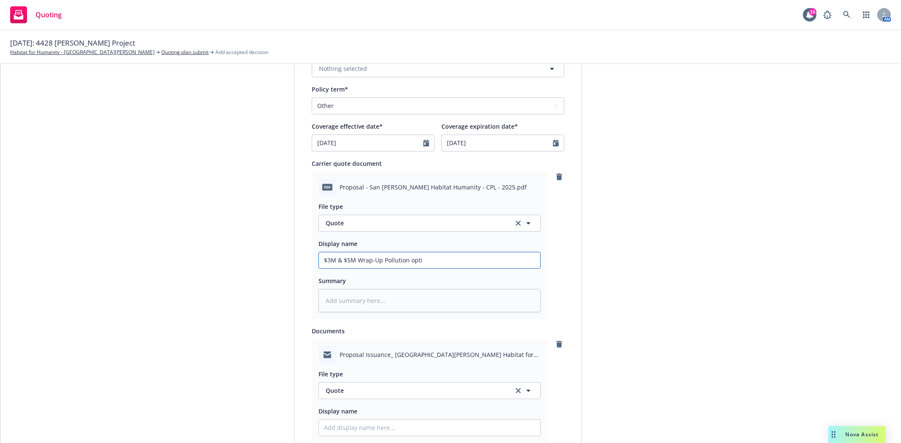
type textarea "x"
type input "$3M & $5M Wrap-Up Pollution optio"
type textarea "x"
type input "$3M & $5M Wrap-Up Pollution option"
type textarea "x"
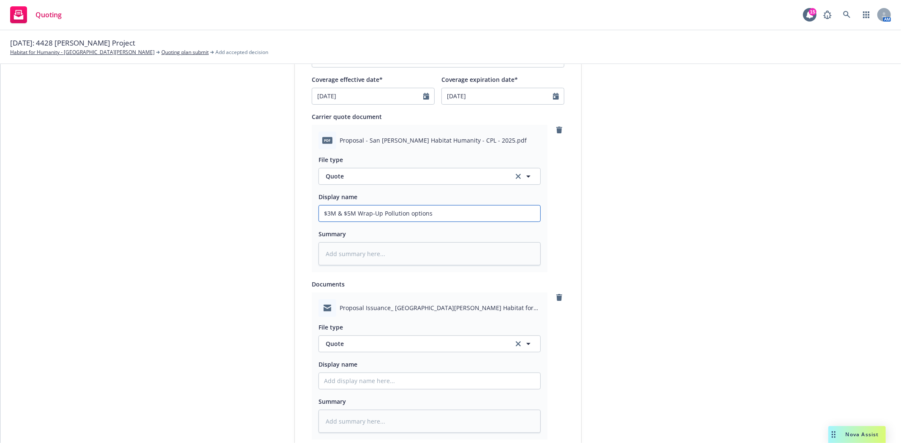
scroll to position [447, 0]
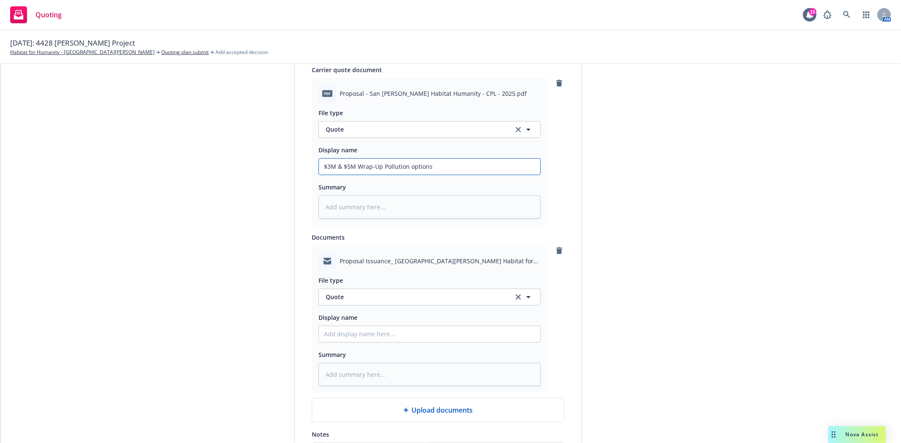
type input "$3M & $5M Wrap-Up Pollution options"
click at [386, 334] on input "Display name" at bounding box center [429, 334] width 221 height 16
click at [376, 296] on span "Quote" at bounding box center [415, 297] width 178 height 9
type input "email"
click at [343, 280] on div "Email" at bounding box center [429, 274] width 211 height 12
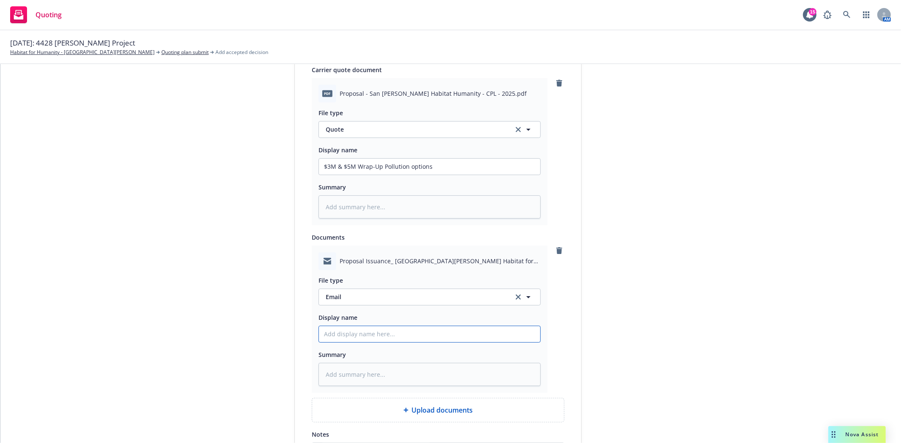
click at [340, 339] on input "Display name" at bounding box center [429, 334] width 221 height 16
type textarea "x"
type input "f"
type textarea "x"
type input "f/"
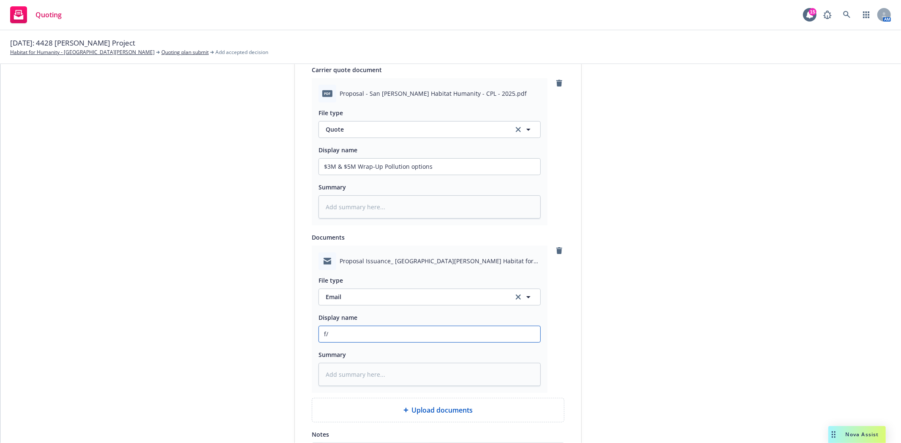
type textarea "x"
type input "f/S"
type textarea "x"
type input "f/St"
type textarea "x"
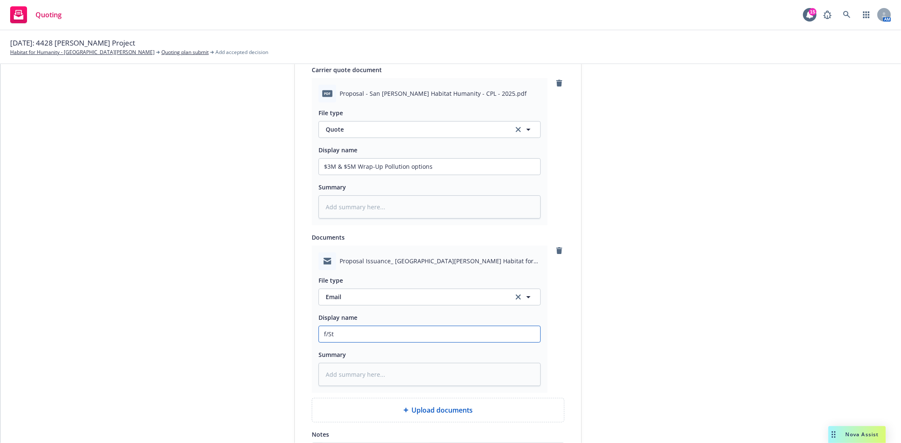
type input "f/Ste"
type textarea "x"
type input "f/Stev"
type textarea "x"
type input "f/[PERSON_NAME]"
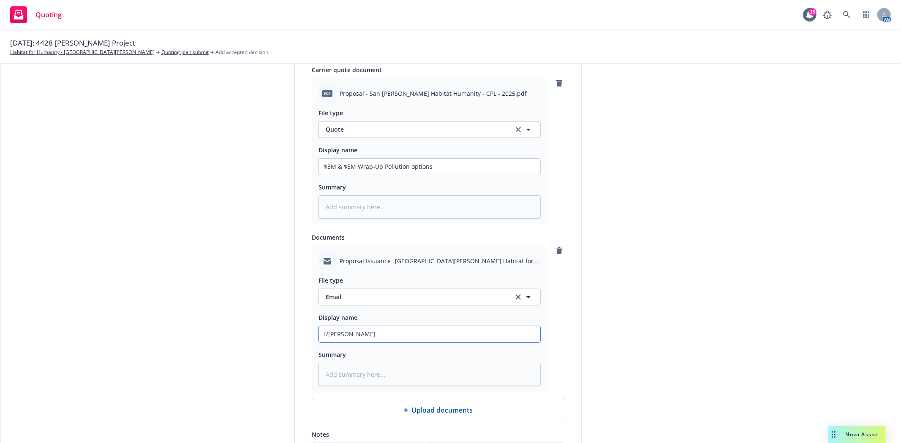
type textarea "x"
type input "f/[PERSON_NAME]"
type textarea "x"
type input "f/[PERSON_NAME] @"
type textarea "x"
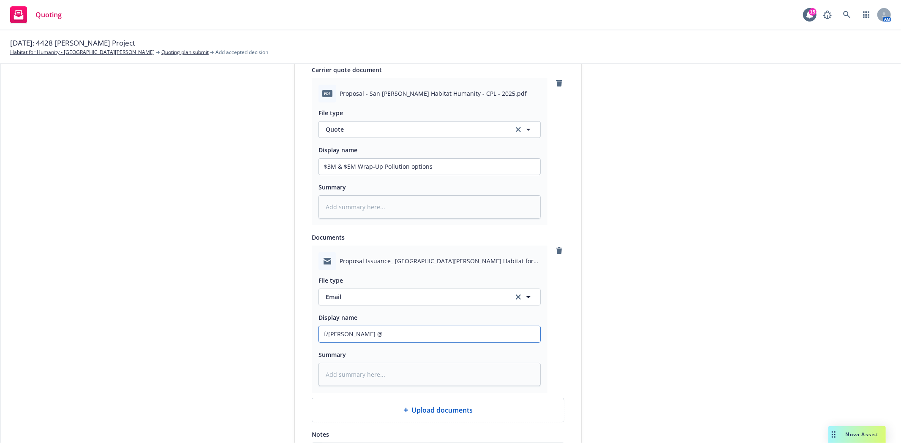
type input "f/[PERSON_NAME] @"
type textarea "x"
type input "f/[PERSON_NAME] @ D"
type textarea "x"
type input "f/[PERSON_NAME] @ Di"
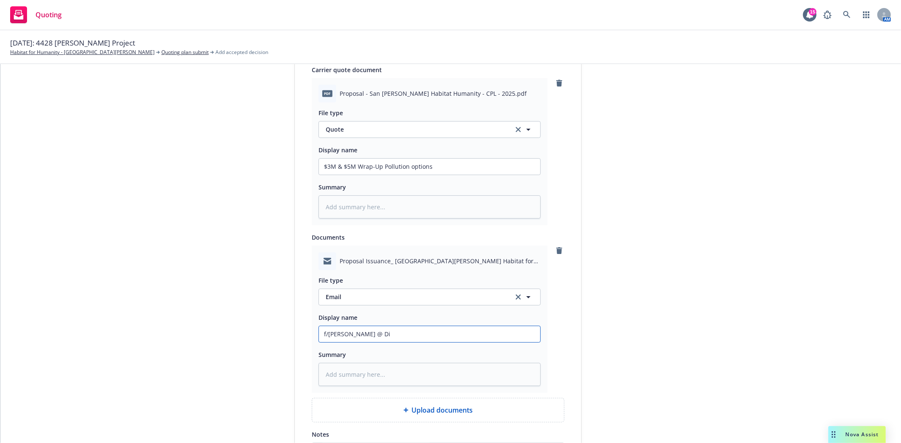
type textarea "x"
type input "f/[PERSON_NAME] @ Dis"
type textarea "x"
type input "f/[PERSON_NAME] @ Dist"
type textarea "x"
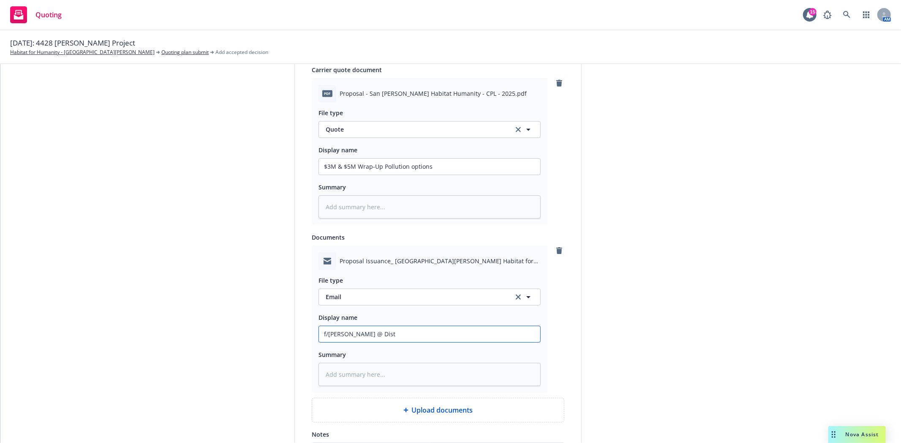
type input "f/[PERSON_NAME] @ Disti"
type textarea "x"
type input "f/[PERSON_NAME] @ Distin"
type textarea "x"
type input "f/[PERSON_NAME] @ Disting"
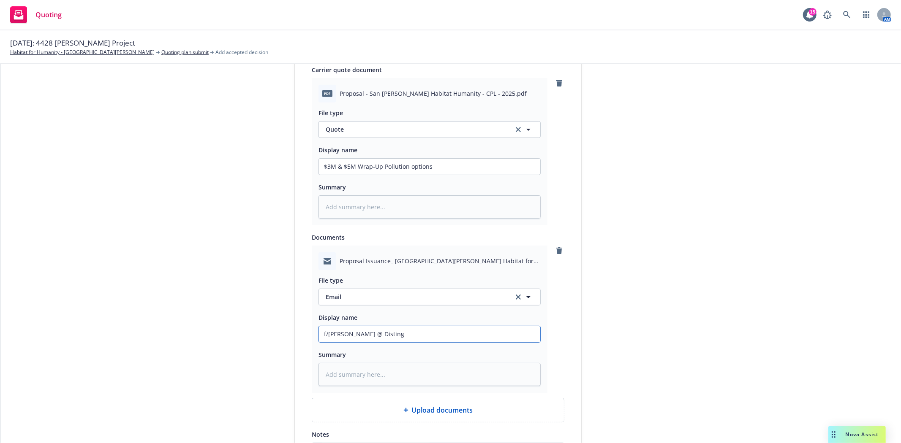
type textarea "x"
type input "f/[PERSON_NAME] @ Distingu"
type textarea "x"
type input "f/[PERSON_NAME] @ Distingui"
type textarea "x"
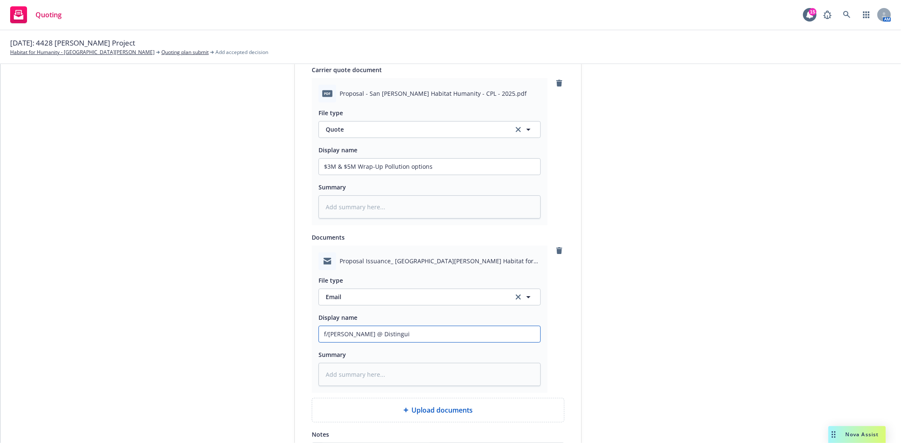
type input "f/[PERSON_NAME] @ Distinguis"
type textarea "x"
type input "f/[PERSON_NAME] @ Distinguish"
type textarea "x"
type input "f/[PERSON_NAME] @ Distinguishe"
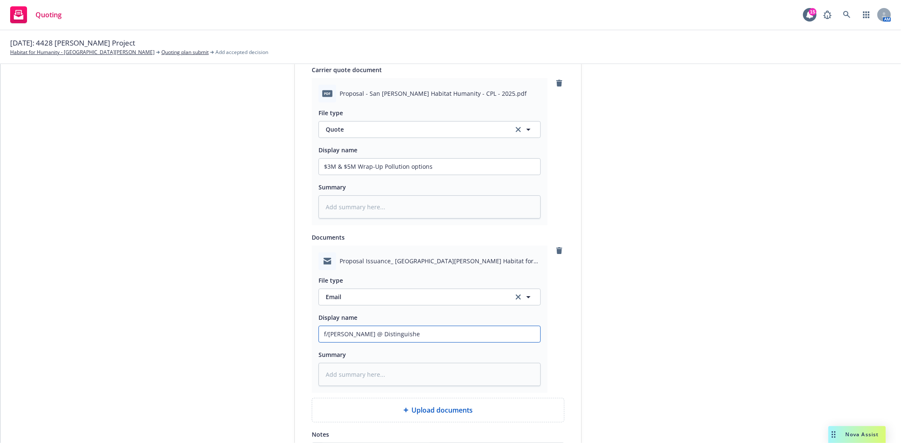
type textarea "x"
type input "f/[PERSON_NAME] @ Distinguished"
type textarea "x"
type input "f/[PERSON_NAME] @ Distinguished"
type textarea "x"
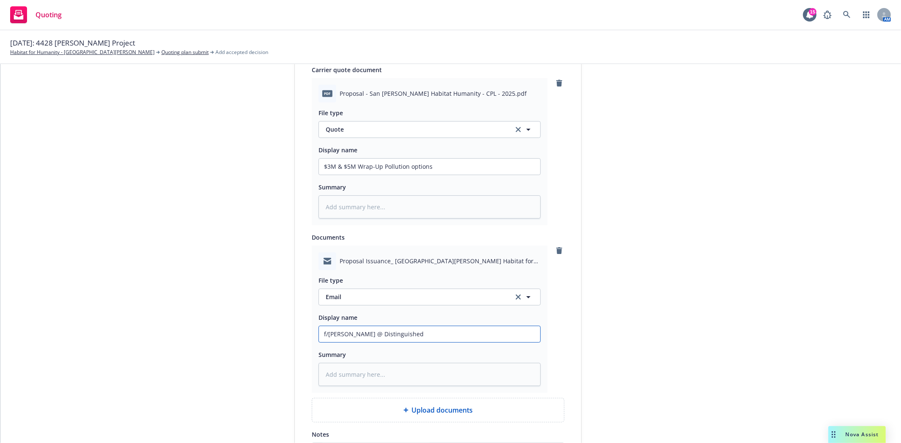
type input "f/[PERSON_NAME] @ Distinguished t"
type textarea "x"
type input "f/[PERSON_NAME] @ Distinguished tr"
type textarea "x"
type input "f/[PERSON_NAME] @ Distinguished tra"
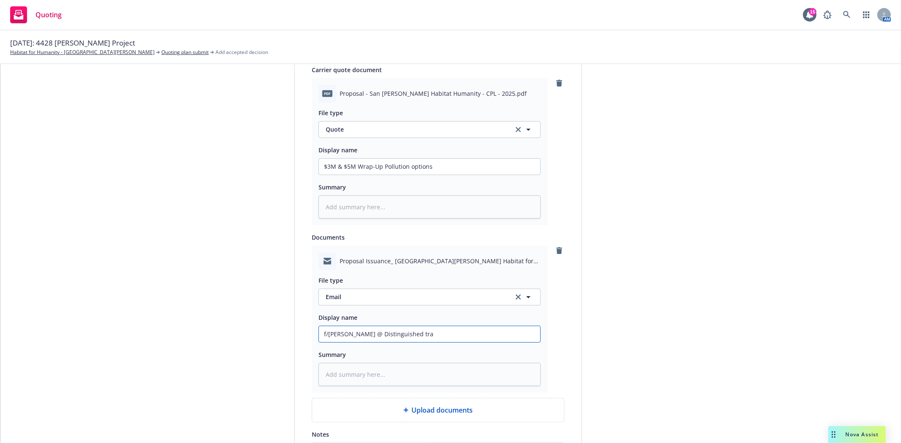
type textarea "x"
type input "f/[PERSON_NAME] @ Distinguished [PERSON_NAME]"
type textarea "x"
type input "f/[PERSON_NAME] @ Distinguished trans"
type textarea "x"
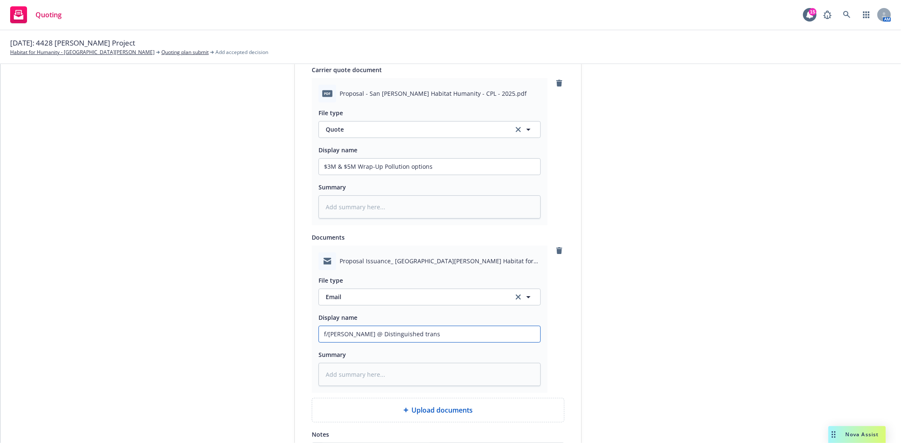
type input "f/[PERSON_NAME] @ Distinguished transm"
type textarea "x"
type input "f/[PERSON_NAME] @ Distinguished transmi"
type textarea "x"
type input "f/[PERSON_NAME] @ Distinguished transmit"
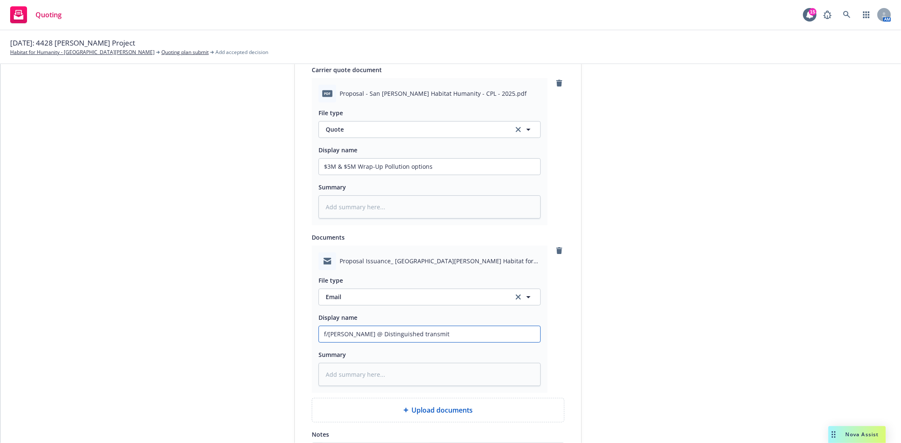
type textarea "x"
type input "f/[PERSON_NAME] @ Distinguished transmitt"
type textarea "x"
type input "f/[PERSON_NAME] @ Distinguished transmitti"
type textarea "x"
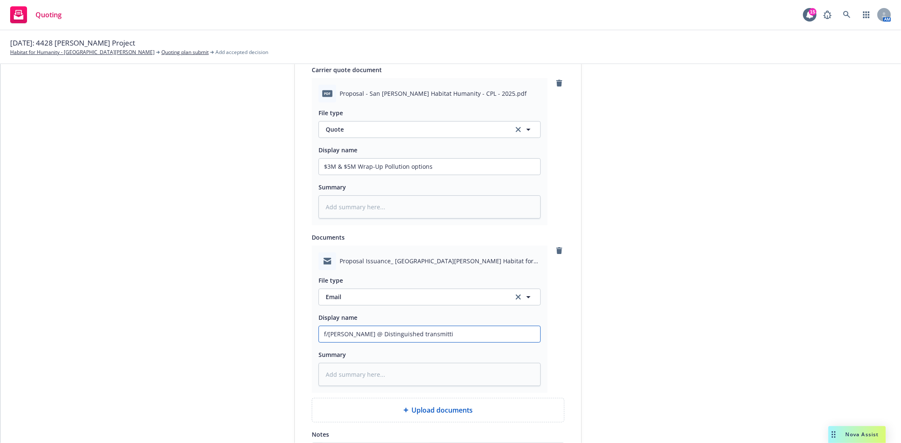
type input "f/[PERSON_NAME] @ Distinguished transmittin"
type textarea "x"
type input "f/[PERSON_NAME] @ Distinguished transmitting"
type textarea "x"
type input "f/[PERSON_NAME] @ Distinguished transmitting"
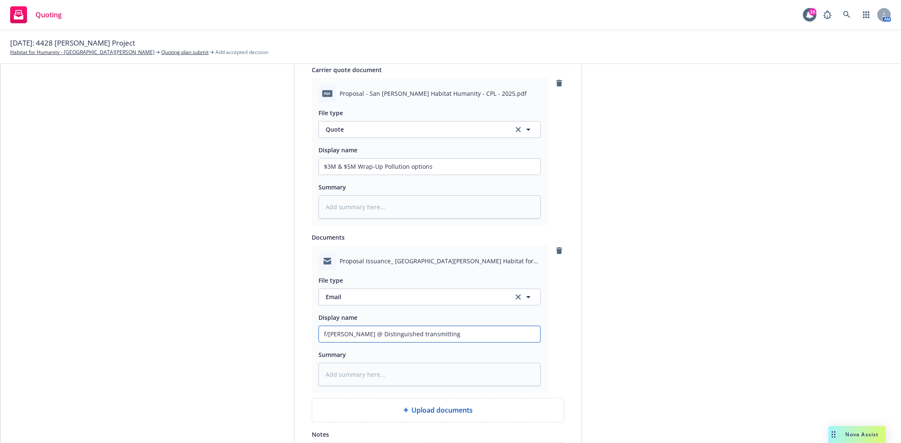
type textarea "x"
type input "f/[PERSON_NAME] @ Distinguished transmitting W"
type textarea "x"
type input "f/[PERSON_NAME] @ Distinguished transmitting Wr"
type textarea "x"
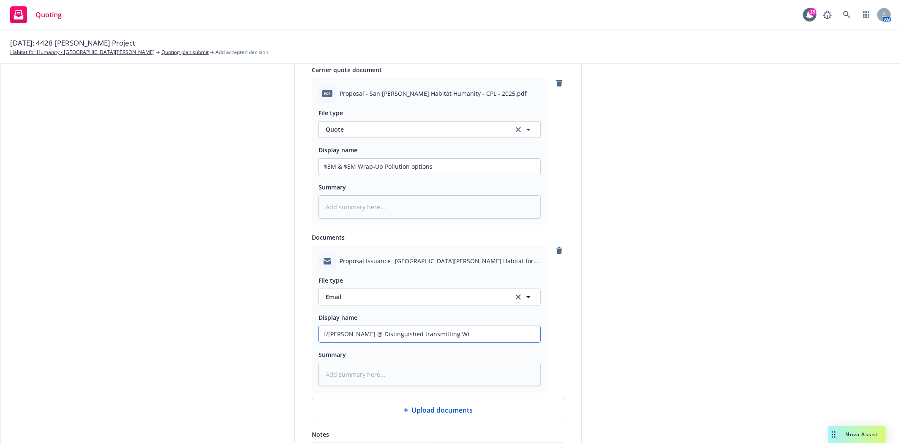
type input "f/[PERSON_NAME] @ Distinguished transmitting Wra"
type textarea "x"
type input "f/[PERSON_NAME] @ Distinguished transmitting Wrap"
type textarea "x"
type input "f/[PERSON_NAME] @ Distinguished transmitting Wrap-"
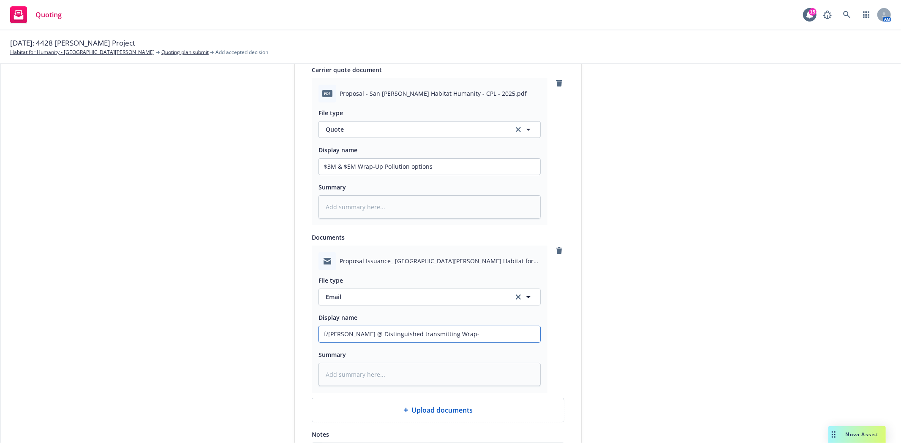
type textarea "x"
type input "f/[PERSON_NAME] @ Distinguished transmitting Wrap-U"
type textarea "x"
type input "f/[PERSON_NAME] @ Distinguished transmitting Wrap-Up"
type textarea "x"
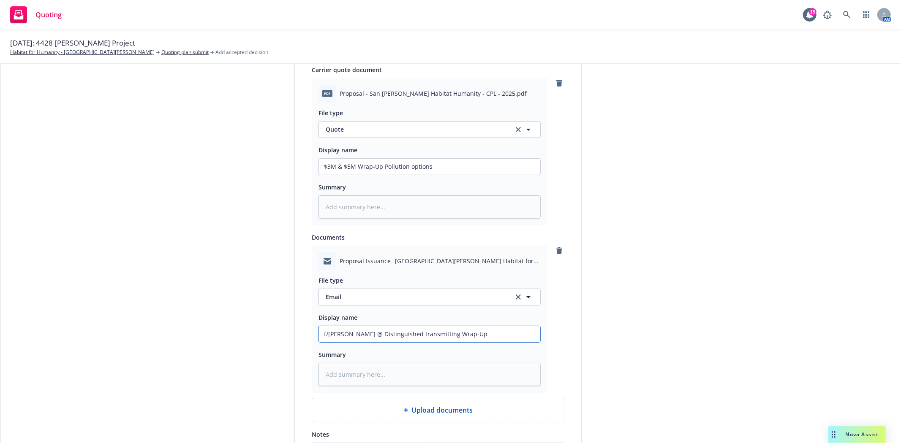
type input "f/[PERSON_NAME] @ Distinguished transmitting Wrap-Up"
type textarea "x"
type input "f/[PERSON_NAME] @ Distinguished transmitting Wrap-Up P"
type textarea "x"
type input "f/[PERSON_NAME] @ Distinguished transmitting Wrap-Up Po"
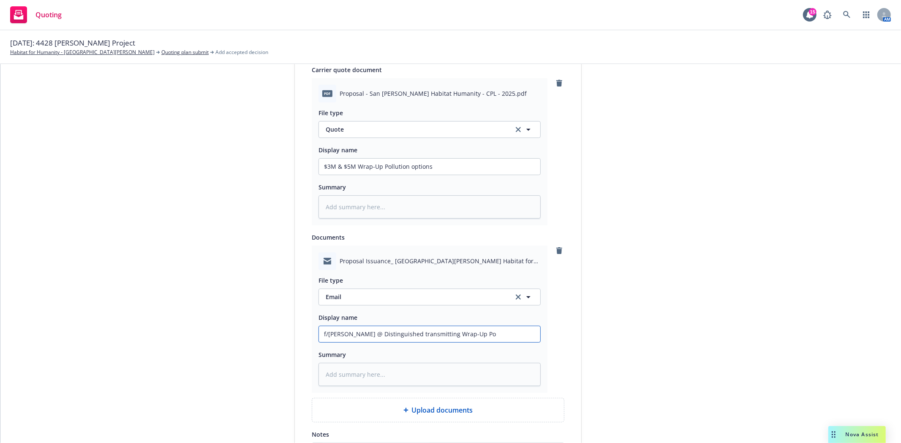
type textarea "x"
type input "f/[PERSON_NAME] @ Distinguished transmitting Wrap-Up Pol"
type textarea "x"
type input "f/[PERSON_NAME] @ Distinguished transmitting Wrap-Up Poll"
type textarea "x"
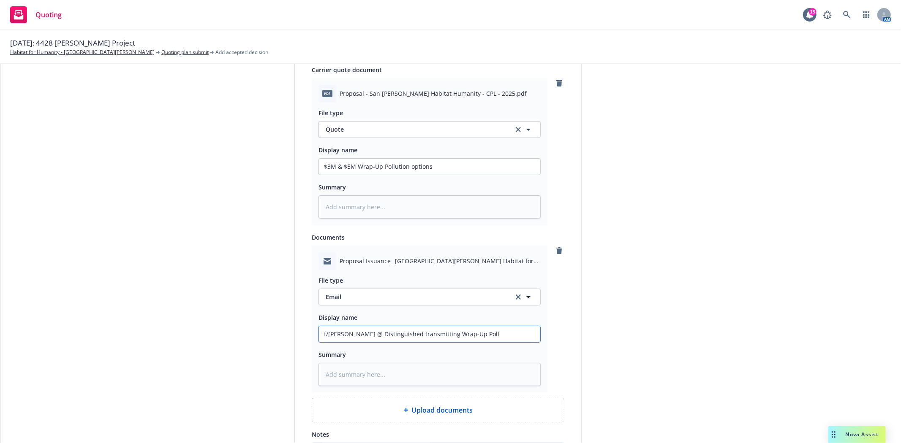
type input "f/[PERSON_NAME] @ Distinguished transmitting Wrap-Up Pollu"
type textarea "x"
type input "f/[PERSON_NAME] @ Distinguished transmitting Wrap-Up Pollut"
type textarea "x"
type input "f/[PERSON_NAME] @ Distinguished transmitting Wrap-Up Polluti"
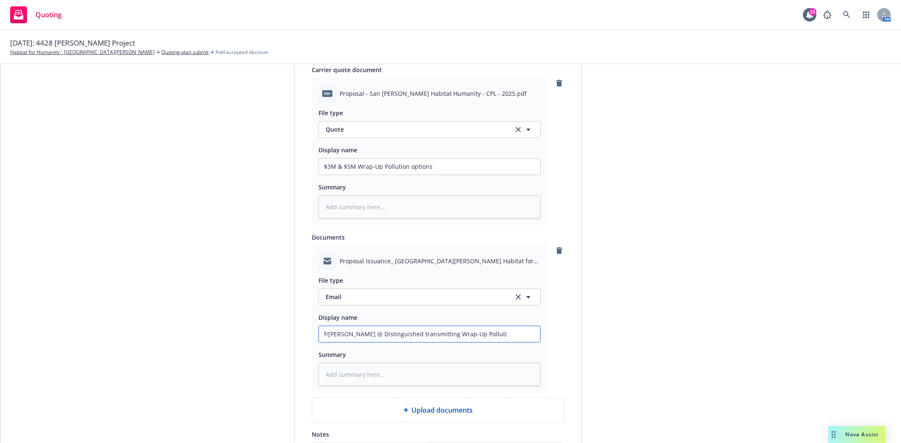
type textarea "x"
type input "f/[PERSON_NAME] @ Distinguished transmitting Wrap-Up Pollutio"
type textarea "x"
type input "f/[PERSON_NAME] @ Distinguished transmitting Wrap-Up Pollution"
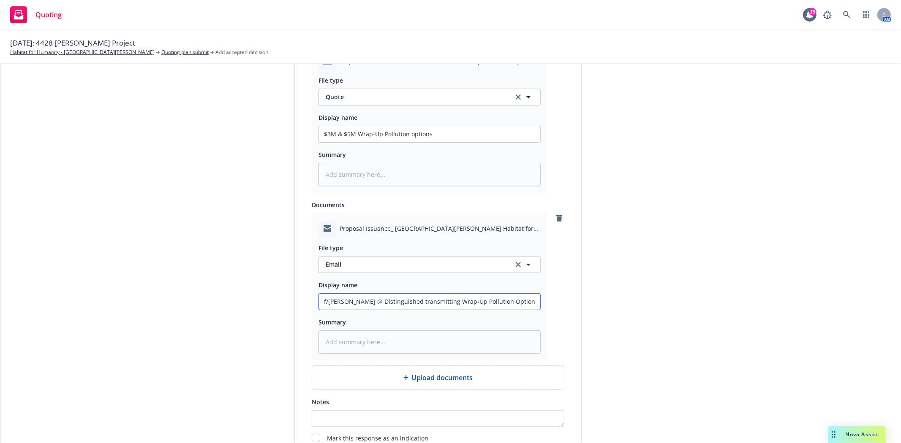
scroll to position [494, 0]
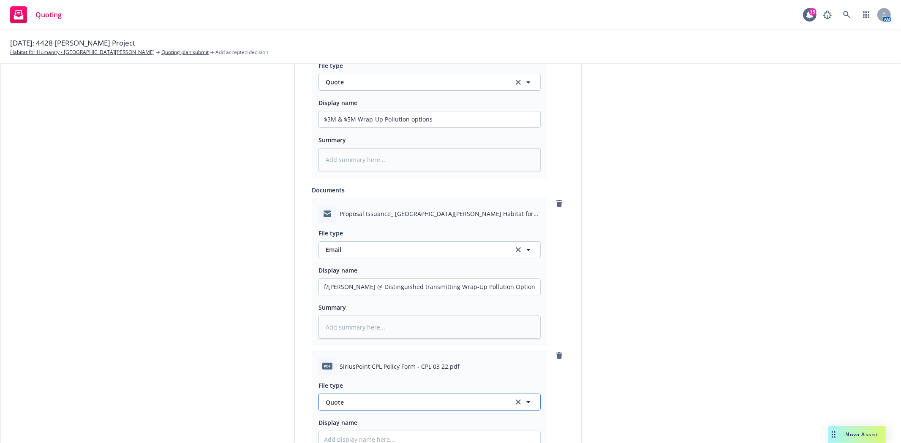
click at [352, 406] on span "Quote" at bounding box center [415, 402] width 178 height 9
click at [348, 382] on span "Specimen Forms" at bounding box center [350, 379] width 47 height 9
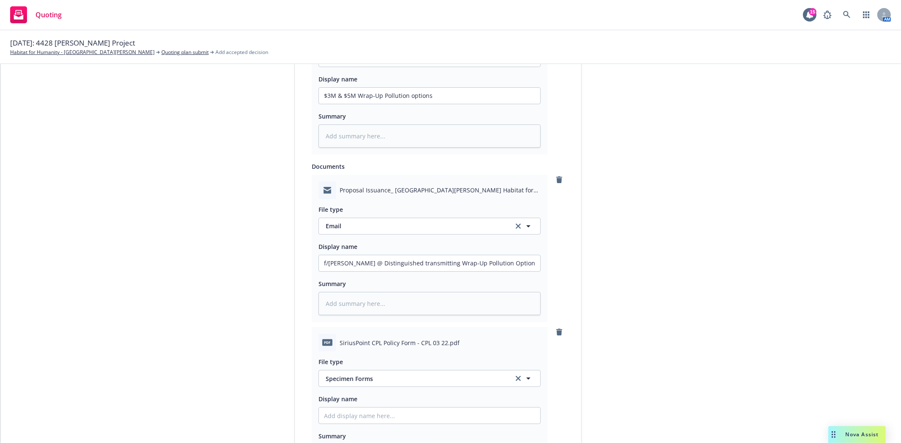
scroll to position [541, 0]
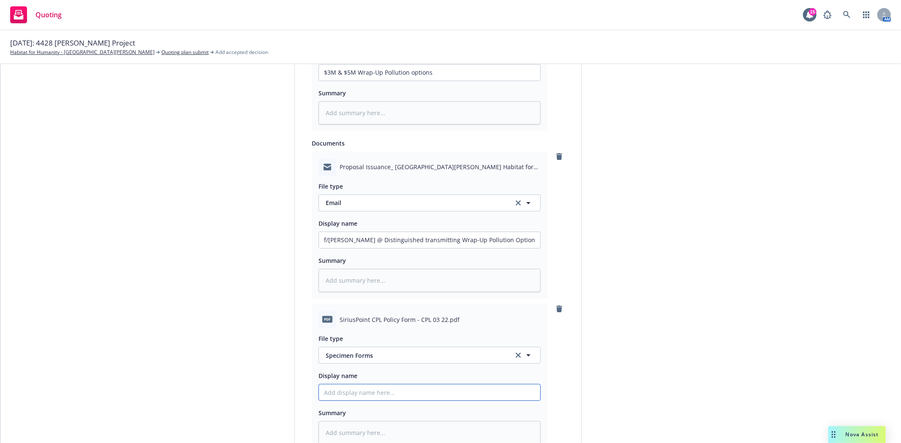
click at [344, 394] on input "Display name" at bounding box center [429, 393] width 221 height 16
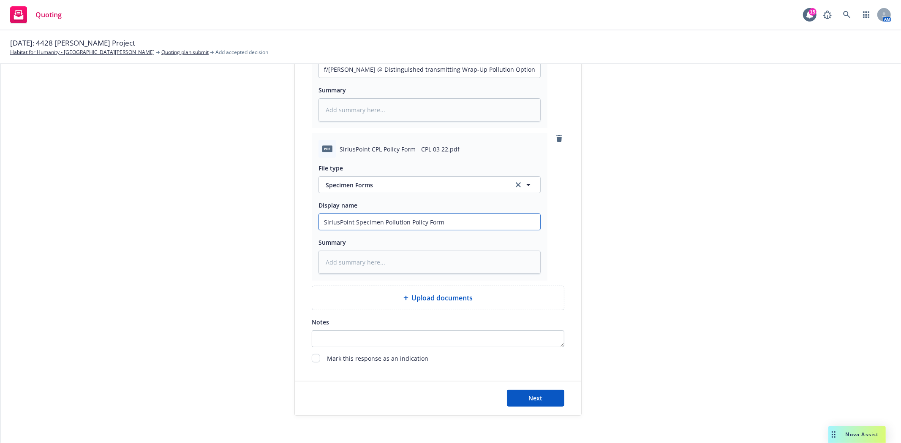
scroll to position [728, 0]
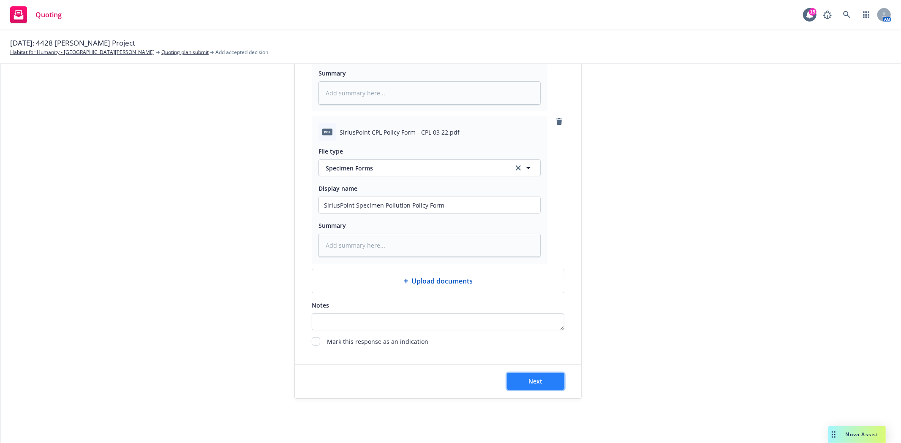
click at [527, 377] on button "Next" at bounding box center [535, 381] width 57 height 17
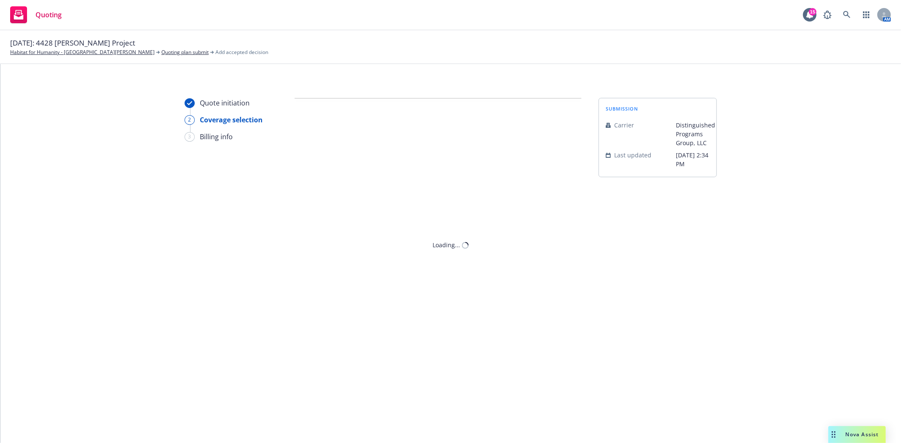
scroll to position [0, 0]
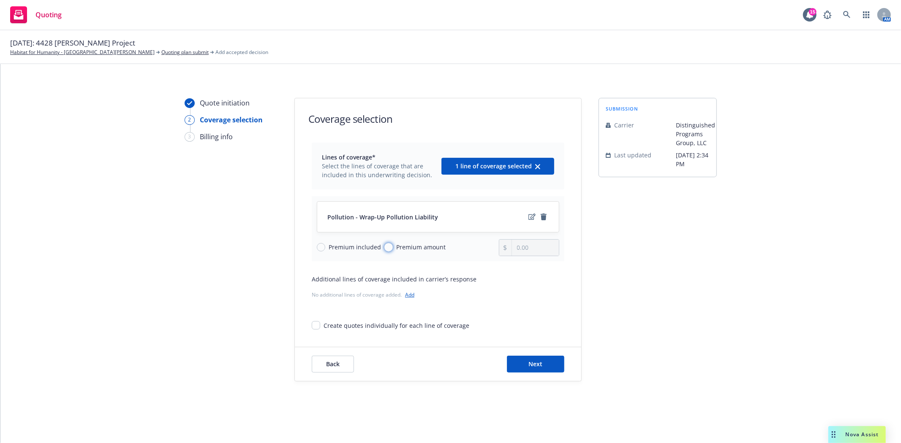
click at [384, 247] on input "Premium amount" at bounding box center [388, 247] width 8 height 8
click at [528, 243] on input "0.00" at bounding box center [535, 248] width 47 height 16
click at [511, 357] on button "Next" at bounding box center [535, 364] width 57 height 17
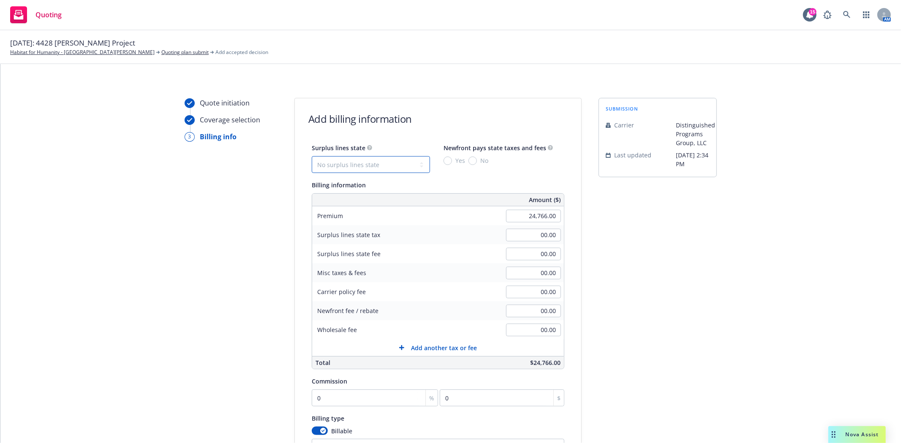
click at [419, 166] on select "No surplus lines state [US_STATE] [US_STATE] [US_STATE] [US_STATE] [US_STATE] […" at bounding box center [371, 164] width 118 height 17
click at [312, 156] on select "No surplus lines state [US_STATE] [US_STATE] [US_STATE] [US_STATE] [US_STATE] […" at bounding box center [371, 164] width 118 height 17
click at [448, 162] on input "Yes" at bounding box center [447, 161] width 8 height 8
click at [322, 404] on input "0" at bounding box center [375, 398] width 126 height 17
click at [664, 386] on div "submission Carrier Distinguished Programs Group, LLC Last updated [DATE] 2:34 PM" at bounding box center [657, 314] width 118 height 432
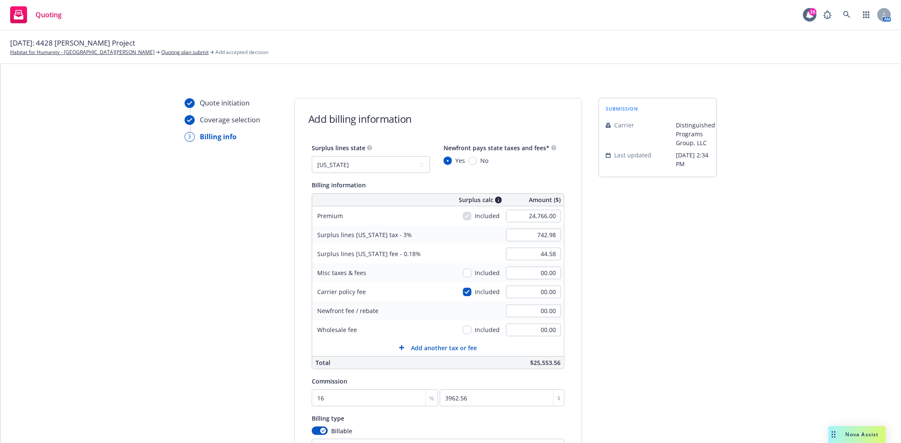
scroll to position [94, 0]
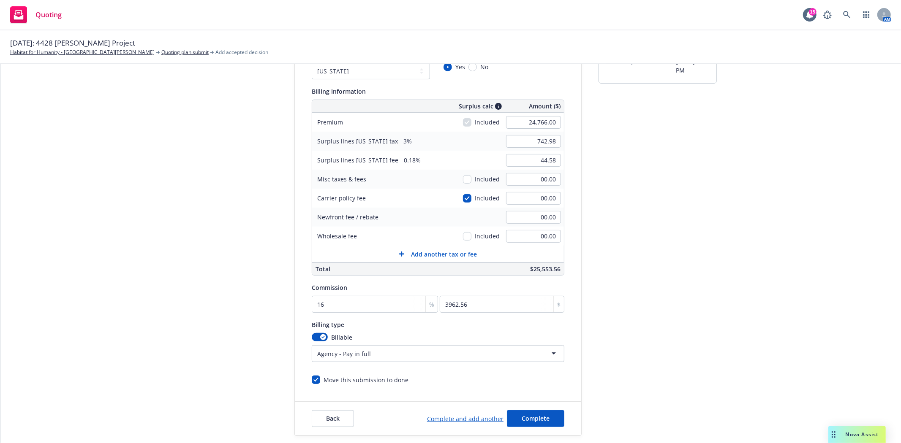
click at [438, 420] on link "Complete and add another" at bounding box center [465, 419] width 76 height 9
